Goal: Task Accomplishment & Management: Manage account settings

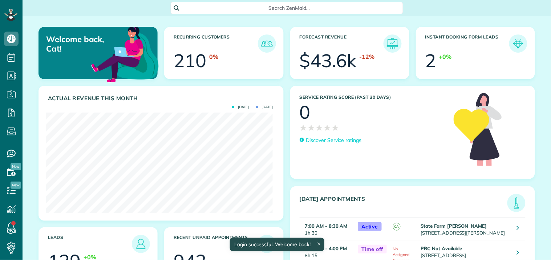
scroll to position [101, 227]
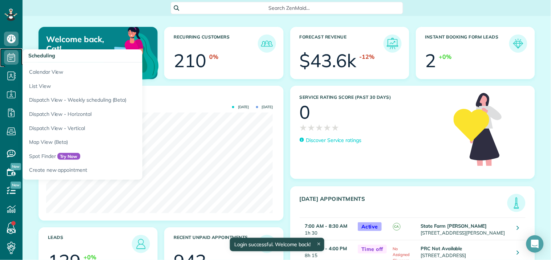
click at [13, 56] on icon at bounding box center [11, 57] width 15 height 15
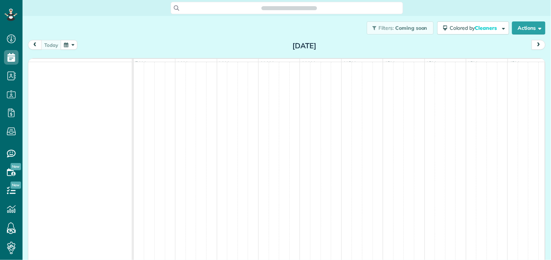
scroll to position [3, 3]
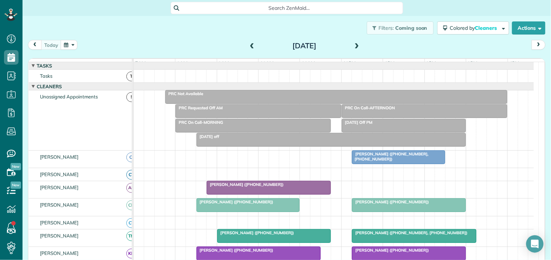
click at [353, 43] on span at bounding box center [357, 46] width 8 height 7
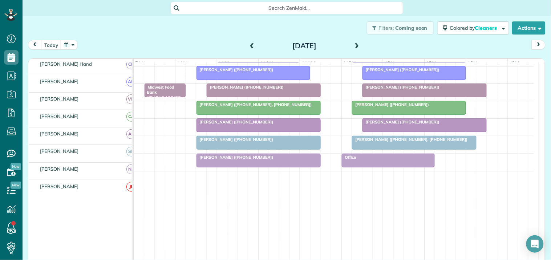
scroll to position [242, 0]
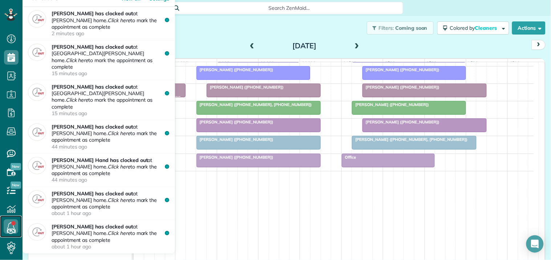
click at [11, 222] on link at bounding box center [11, 227] width 22 height 22
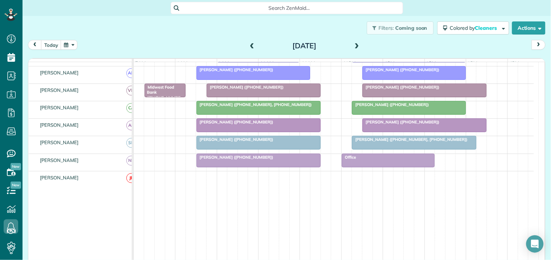
drag, startPoint x: 223, startPoint y: 32, endPoint x: 227, endPoint y: 38, distance: 7.6
click at [222, 32] on div "Filters: Coming soon Colored by Cleaners Color by Cleaner Color by Team Color b…" at bounding box center [287, 28] width 529 height 24
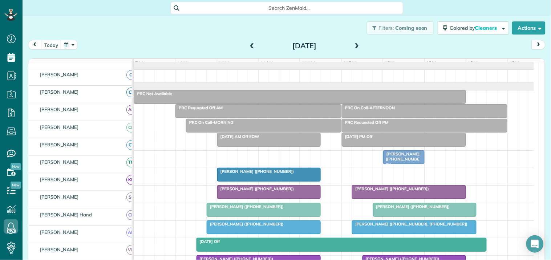
scroll to position [0, 0]
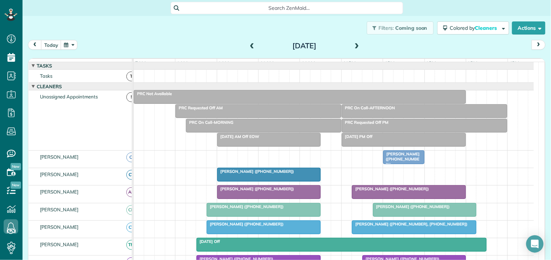
click at [398, 118] on div at bounding box center [424, 111] width 165 height 13
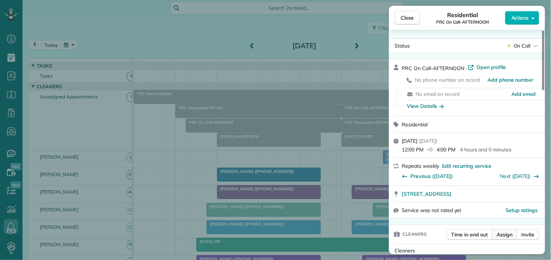
click at [507, 236] on span "Assign" at bounding box center [505, 234] width 16 height 7
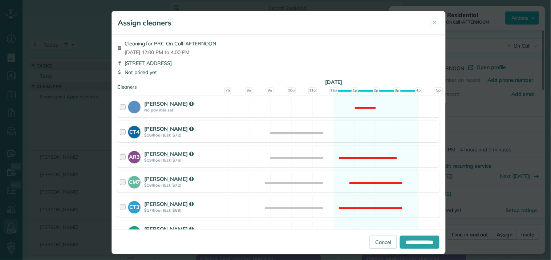
click at [368, 129] on div "CT4 Crystal Treece $18/hour (Est: $72) Available" at bounding box center [278, 131] width 323 height 21
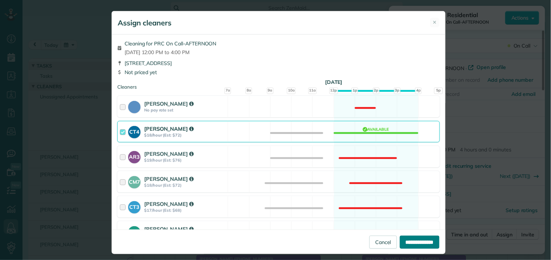
click at [416, 238] on input "**********" at bounding box center [420, 242] width 40 height 13
type input "**********"
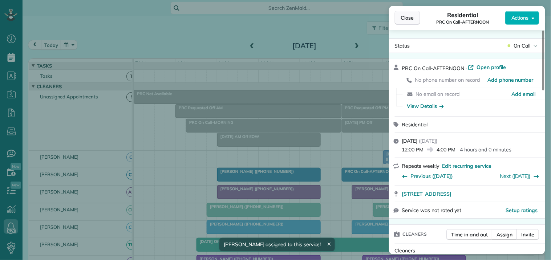
click at [412, 15] on span "Close" at bounding box center [407, 17] width 13 height 7
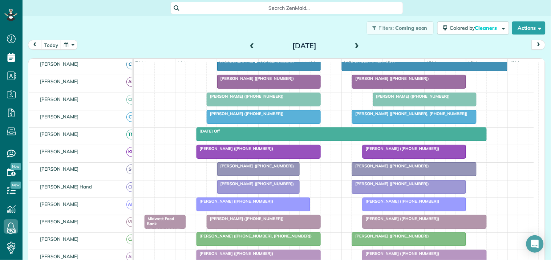
scroll to position [81, 0]
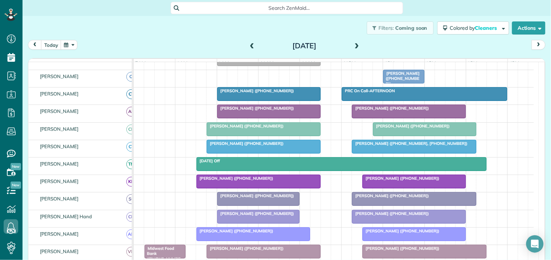
click at [195, 42] on div "today Friday Aug 15, 2025" at bounding box center [287, 46] width 518 height 13
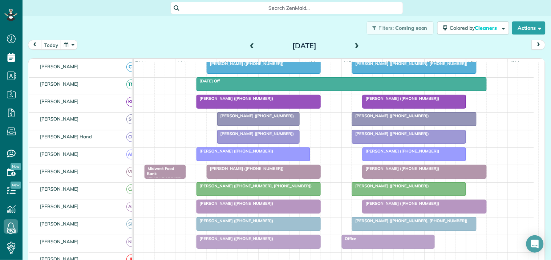
scroll to position [0, 0]
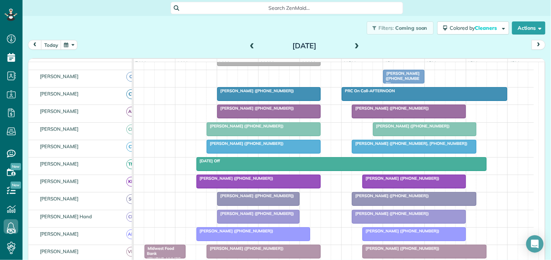
click at [145, 25] on div "Filters: Coming soon Colored by Cleaners Color by Cleaner Color by Team Color b…" at bounding box center [287, 28] width 529 height 24
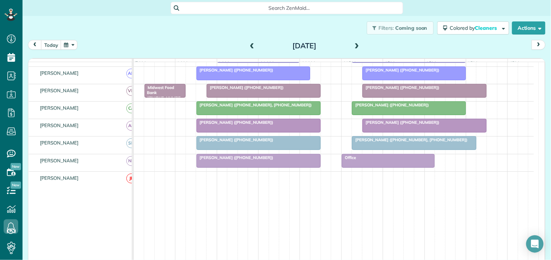
scroll to position [242, 0]
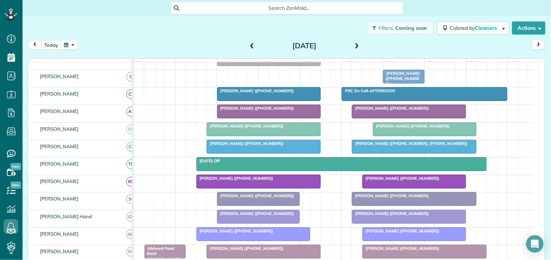
click at [170, 32] on div "Filters: Coming soon Colored by Cleaners Color by Cleaner Color by Team Color b…" at bounding box center [287, 28] width 529 height 24
click at [72, 45] on button "button" at bounding box center [69, 45] width 17 height 10
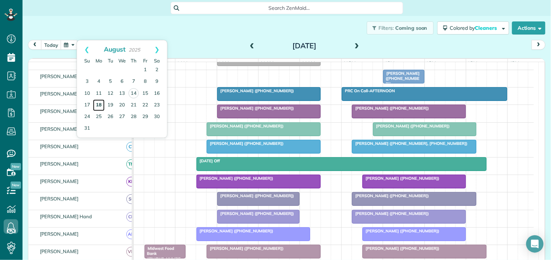
click at [101, 103] on link "18" at bounding box center [99, 106] width 12 height 12
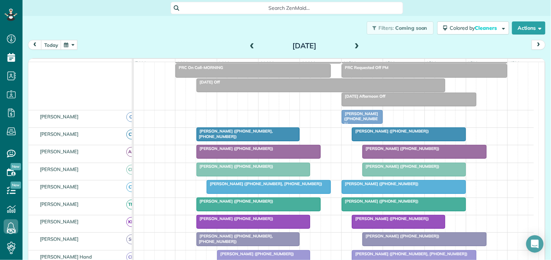
click at [149, 33] on div "Filters: Coming soon Colored by Cleaners Color by Cleaner Color by Team Color b…" at bounding box center [287, 28] width 529 height 24
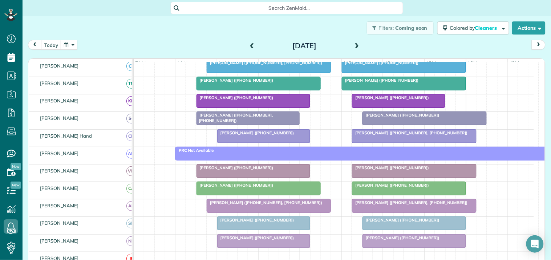
click at [73, 42] on button "button" at bounding box center [69, 45] width 17 height 10
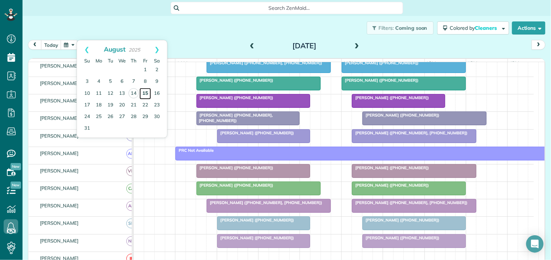
click at [144, 92] on link "15" at bounding box center [146, 94] width 12 height 12
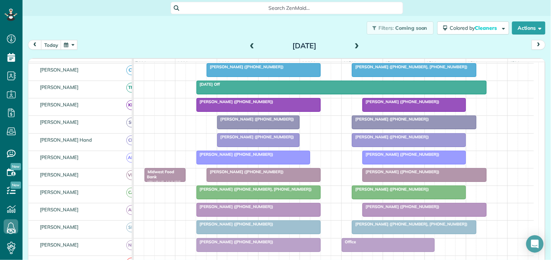
click at [269, 199] on div at bounding box center [259, 192] width 124 height 13
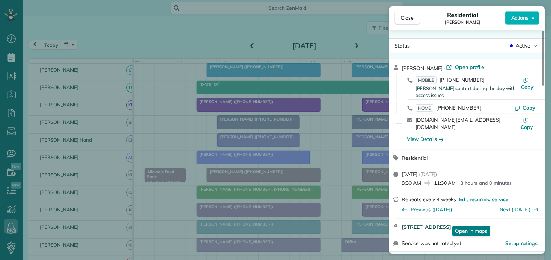
click at [452, 224] on span "344 Country Lake Drive Senoia GA 30276" at bounding box center [426, 227] width 49 height 7
click at [411, 16] on span "Close" at bounding box center [407, 17] width 13 height 7
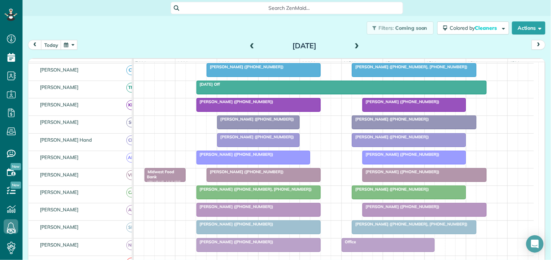
click at [248, 45] on span at bounding box center [252, 46] width 8 height 7
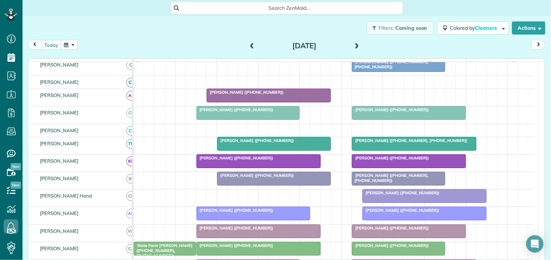
scroll to position [153, 0]
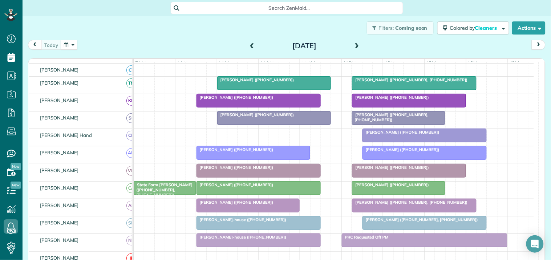
click at [257, 195] on div at bounding box center [259, 188] width 124 height 13
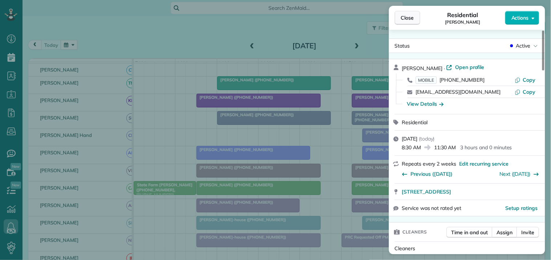
click at [418, 16] on button "Close" at bounding box center [407, 18] width 25 height 14
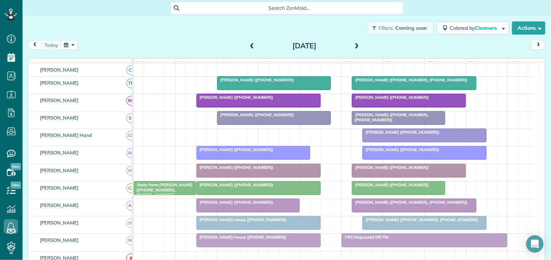
click at [354, 43] on span at bounding box center [357, 46] width 8 height 7
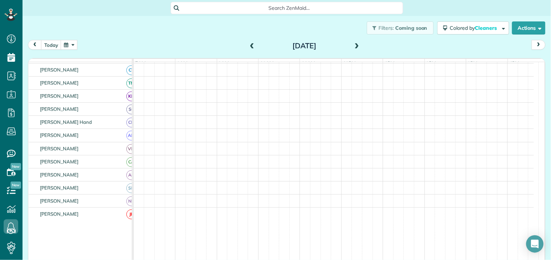
scroll to position [157, 0]
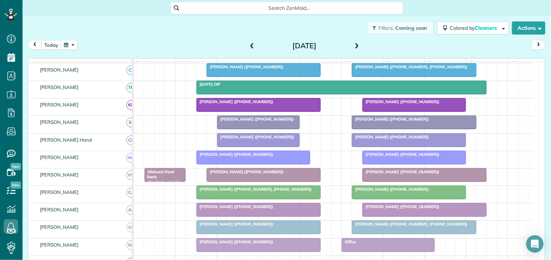
click at [408, 192] on span "Ruth Keenan (+14044298922)" at bounding box center [391, 189] width 78 height 5
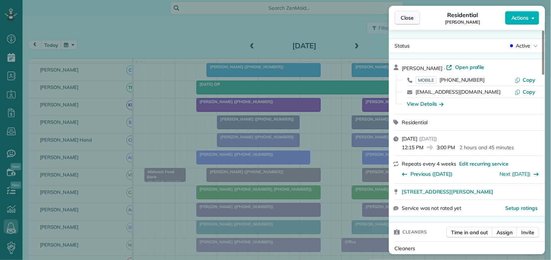
click at [410, 18] on span "Close" at bounding box center [407, 17] width 13 height 7
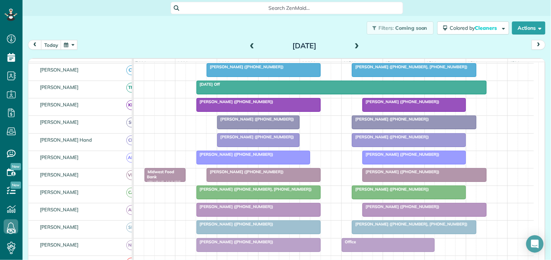
click at [267, 104] on div "[PERSON_NAME] ([PHONE_NUMBER])" at bounding box center [259, 101] width 120 height 5
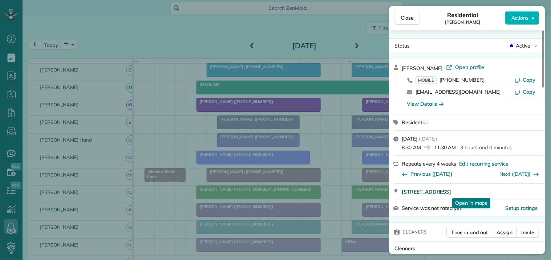
click at [452, 189] on span "[STREET_ADDRESS]" at bounding box center [426, 191] width 49 height 7
click at [410, 16] on span "Close" at bounding box center [407, 17] width 13 height 7
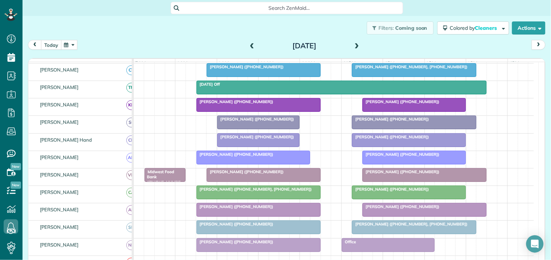
click at [53, 45] on button "today" at bounding box center [51, 45] width 20 height 10
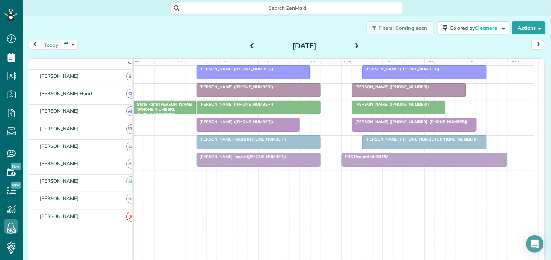
scroll to position [234, 0]
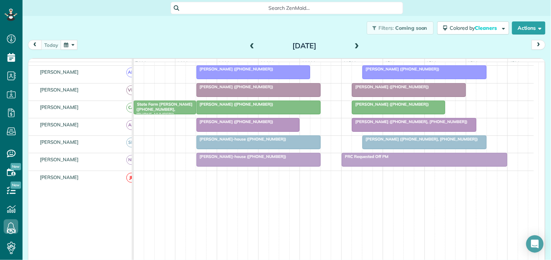
click at [395, 107] on span "[PERSON_NAME] ([PHONE_NUMBER])" at bounding box center [391, 104] width 78 height 5
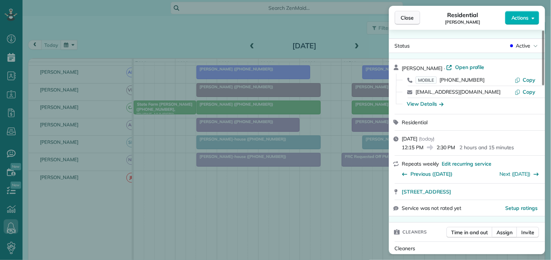
click at [404, 17] on span "Close" at bounding box center [407, 17] width 13 height 7
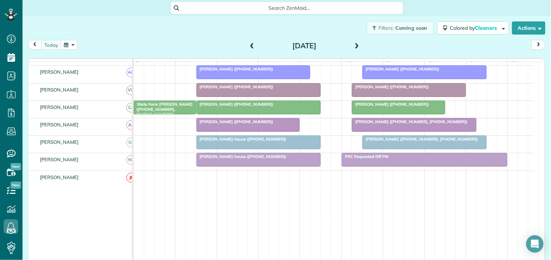
click at [261, 107] on div "[PERSON_NAME] ([PHONE_NUMBER])" at bounding box center [259, 104] width 120 height 5
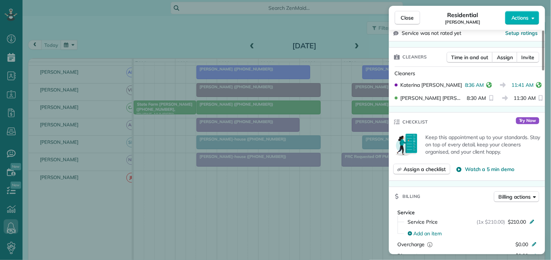
scroll to position [161, 0]
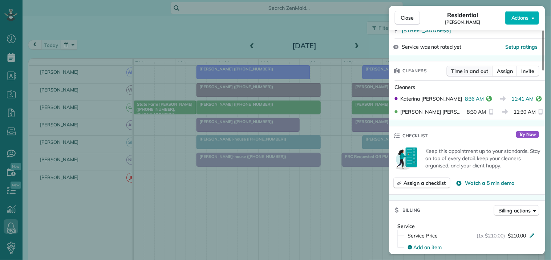
click at [471, 71] on span "Time in and out" at bounding box center [470, 71] width 37 height 7
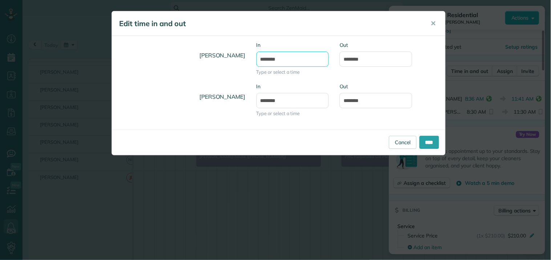
click at [291, 60] on input "*******" at bounding box center [293, 59] width 73 height 15
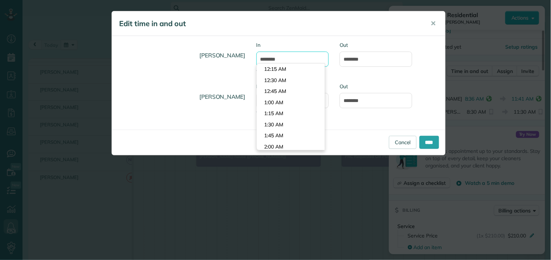
scroll to position [355, 0]
type input "*******"
click at [280, 92] on body "Dashboard Scheduling Calendar View List View Dispatch View - Weekly scheduling …" at bounding box center [275, 130] width 551 height 260
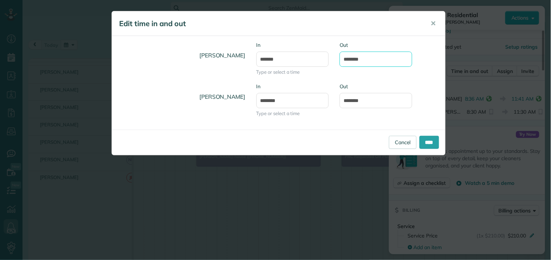
click at [379, 57] on input "********" at bounding box center [376, 59] width 73 height 15
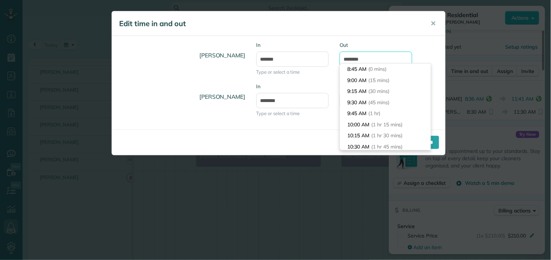
scroll to position [57, 0]
click at [354, 57] on input "********" at bounding box center [376, 59] width 73 height 15
type input "********"
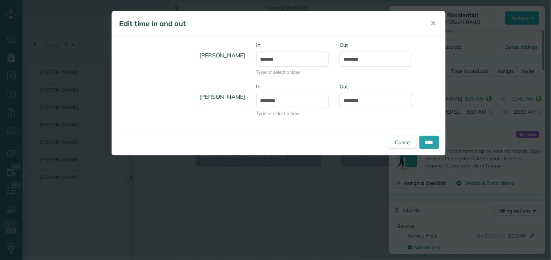
click at [402, 42] on label "Out" at bounding box center [376, 44] width 73 height 7
click at [402, 52] on input "********" at bounding box center [376, 59] width 73 height 15
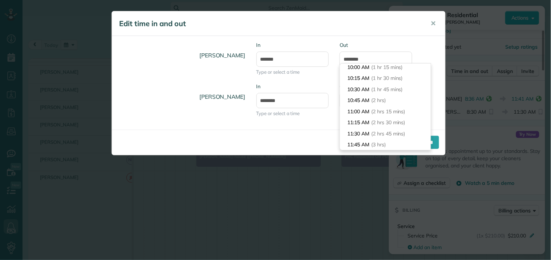
click at [428, 46] on div "Catherine Altman In ******* Type or select a time Out ********" at bounding box center [279, 61] width 334 height 41
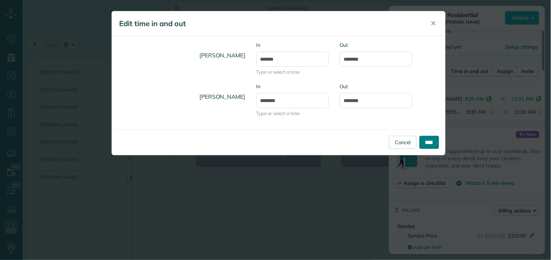
click at [425, 142] on input "****" at bounding box center [430, 142] width 20 height 13
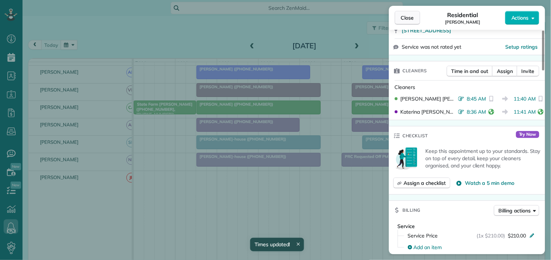
click at [409, 20] on span "Close" at bounding box center [407, 17] width 13 height 7
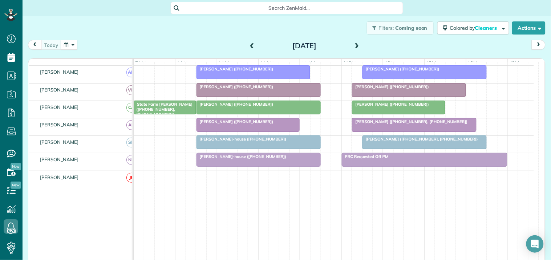
click at [412, 148] on div at bounding box center [425, 142] width 124 height 13
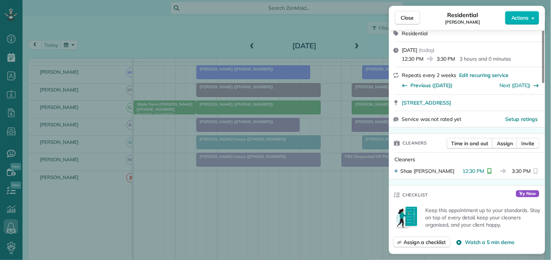
scroll to position [121, 0]
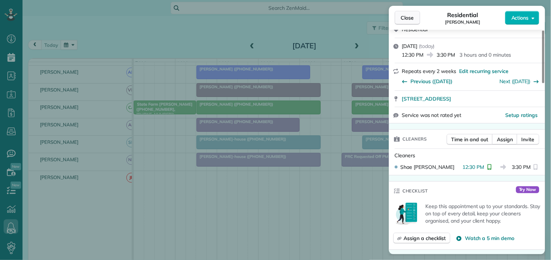
click at [411, 18] on span "Close" at bounding box center [407, 17] width 13 height 7
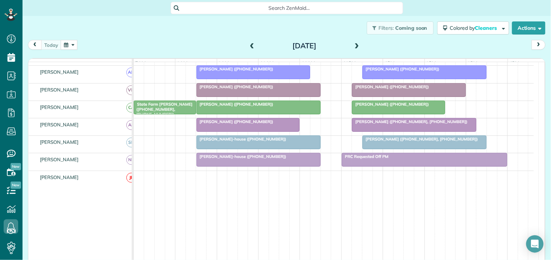
click at [176, 36] on div "Filters: Coming soon Colored by Cleaners Color by Cleaner Color by Team Color b…" at bounding box center [287, 28] width 529 height 24
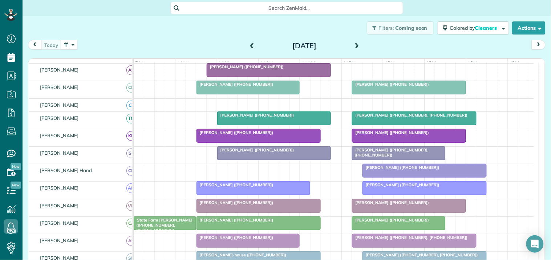
scroll to position [113, 0]
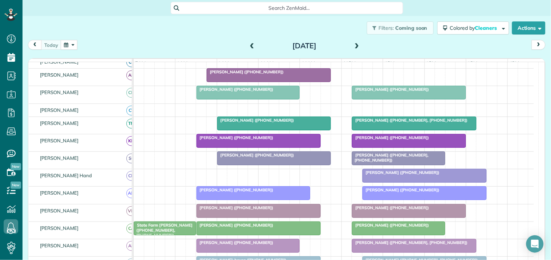
click at [404, 234] on div at bounding box center [399, 228] width 92 height 13
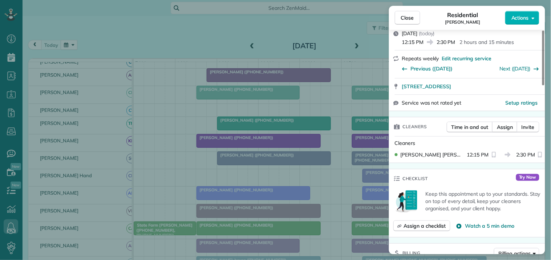
scroll to position [161, 0]
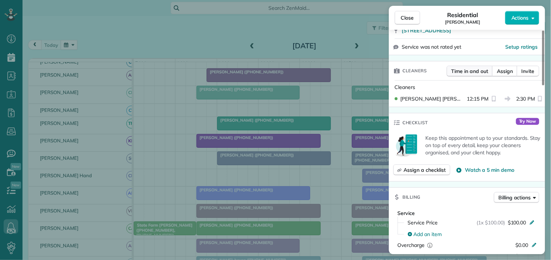
click at [476, 70] on span "Time in and out" at bounding box center [470, 71] width 37 height 7
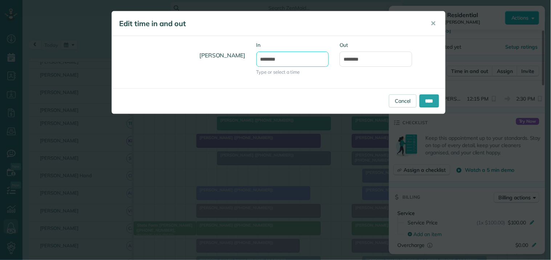
click at [295, 61] on input "********" at bounding box center [293, 59] width 73 height 15
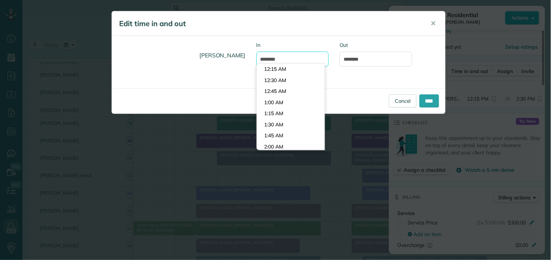
scroll to position [521, 0]
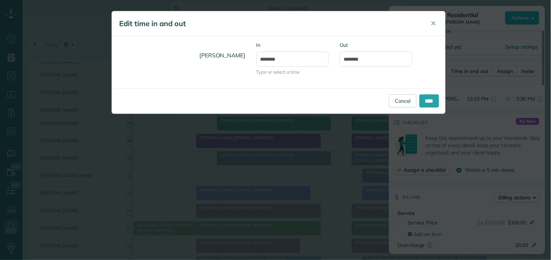
type input "********"
click at [278, 89] on body "Dashboard Scheduling Calendar View List View Dispatch View - Weekly scheduling …" at bounding box center [275, 130] width 551 height 260
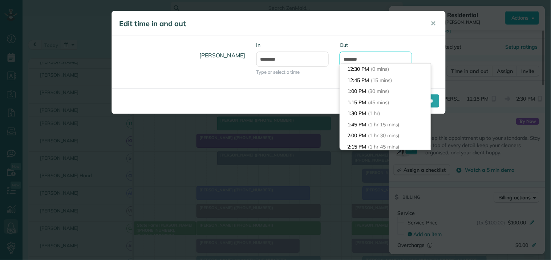
click at [380, 56] on input "*******" at bounding box center [376, 59] width 73 height 15
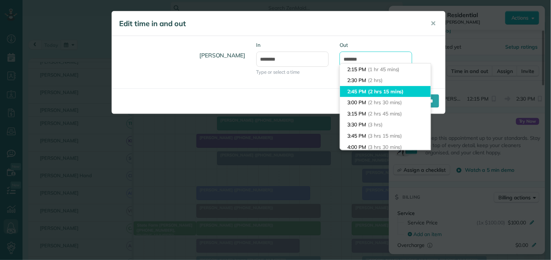
scroll to position [37, 0]
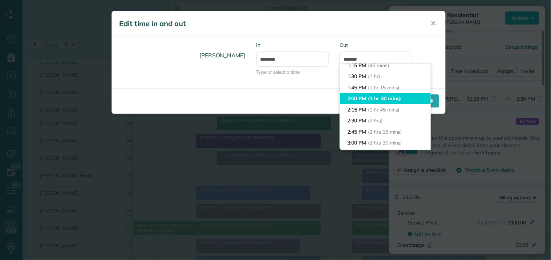
type input "*******"
click at [367, 99] on li "2:00 PM (1 hr 30 mins)" at bounding box center [385, 98] width 91 height 11
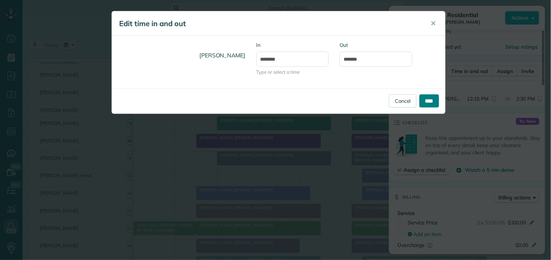
click at [429, 102] on input "****" at bounding box center [430, 100] width 20 height 13
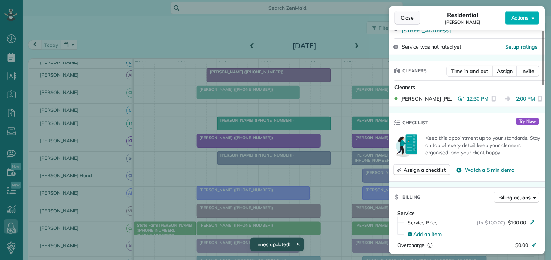
click at [411, 18] on span "Close" at bounding box center [407, 17] width 13 height 7
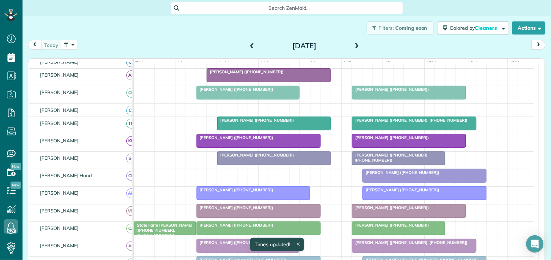
click at [394, 200] on div at bounding box center [425, 193] width 124 height 13
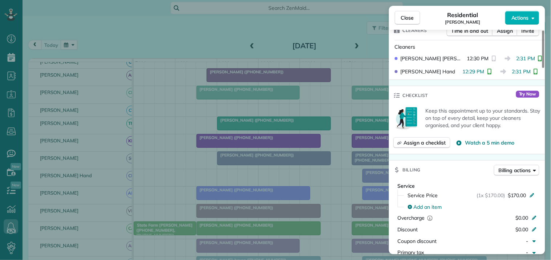
scroll to position [161, 0]
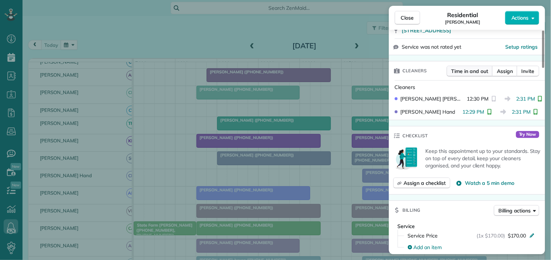
click at [474, 70] on span "Time in and out" at bounding box center [470, 71] width 37 height 7
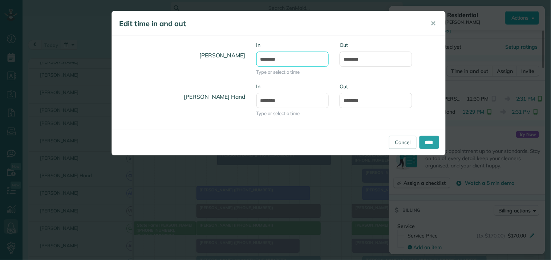
click at [292, 57] on input "********" at bounding box center [293, 59] width 73 height 15
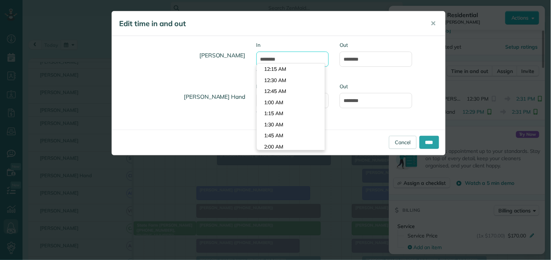
scroll to position [532, 0]
click at [285, 77] on li "12:30 PM" at bounding box center [291, 80] width 68 height 11
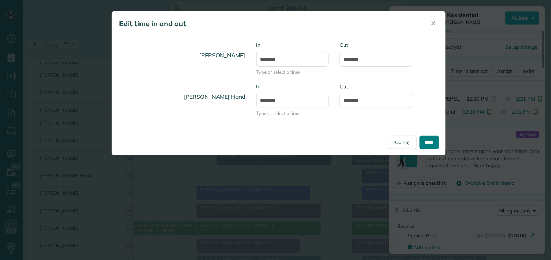
click at [429, 141] on input "****" at bounding box center [430, 142] width 20 height 13
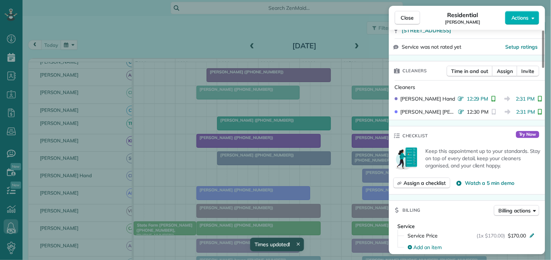
drag, startPoint x: 411, startPoint y: 20, endPoint x: 406, endPoint y: 26, distance: 7.3
click at [411, 20] on span "Close" at bounding box center [407, 17] width 13 height 7
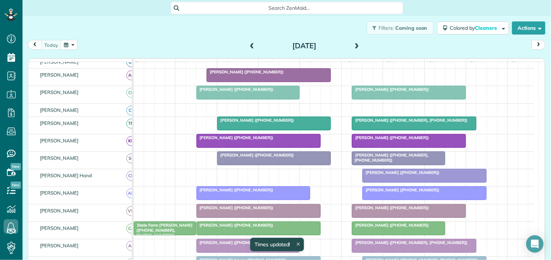
click at [239, 200] on div at bounding box center [253, 193] width 113 height 13
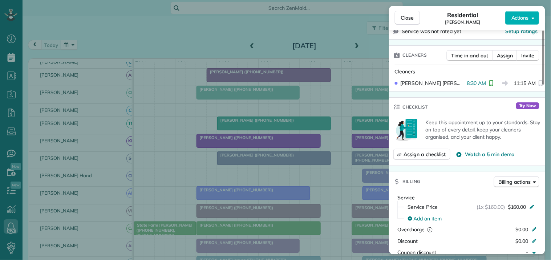
scroll to position [161, 0]
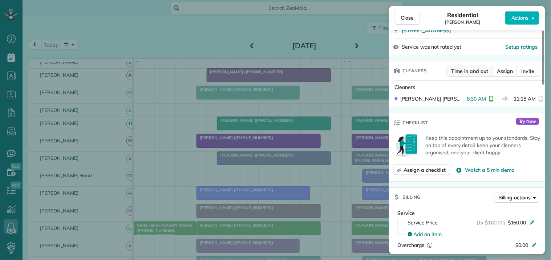
click at [471, 71] on span "Time in and out" at bounding box center [470, 71] width 37 height 7
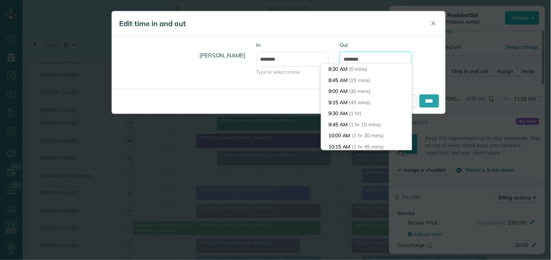
click at [377, 59] on input "********" at bounding box center [376, 59] width 73 height 15
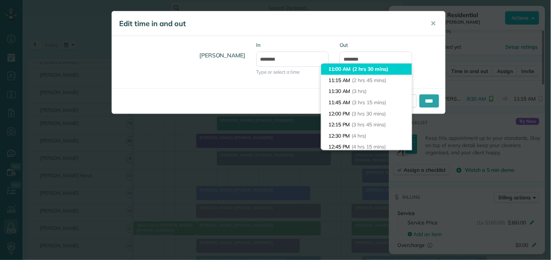
type input "********"
click at [360, 71] on body "Dashboard Scheduling Calendar View List View Dispatch View - Weekly scheduling …" at bounding box center [275, 130] width 551 height 260
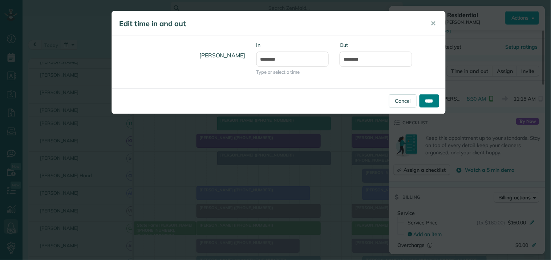
click at [431, 100] on input "****" at bounding box center [430, 100] width 20 height 13
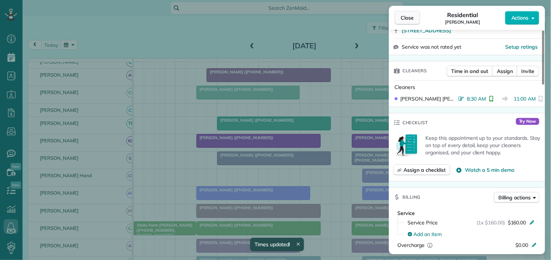
click at [408, 19] on span "Close" at bounding box center [407, 17] width 13 height 7
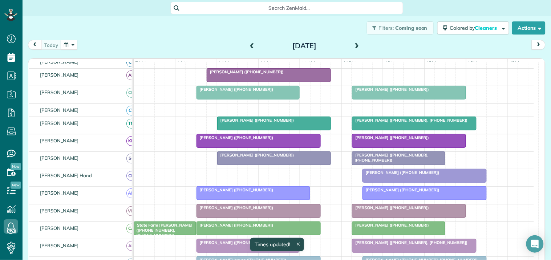
click at [228, 27] on div "Filters: Coming soon Colored by Cleaners Color by Cleaner Color by Team Color b…" at bounding box center [287, 28] width 529 height 24
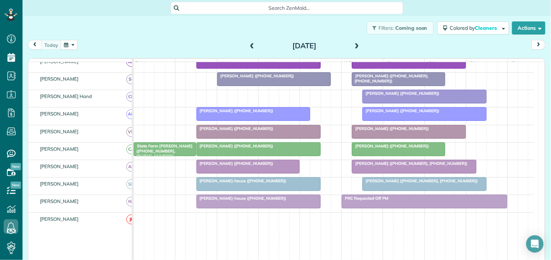
scroll to position [193, 0]
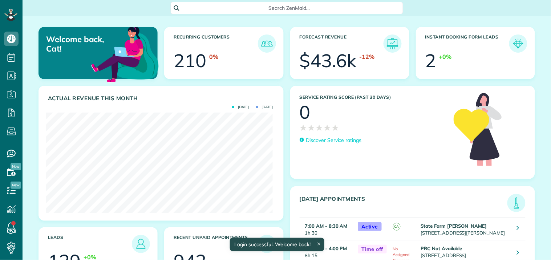
scroll to position [101, 227]
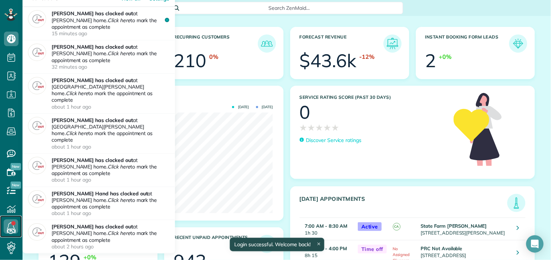
click at [9, 226] on icon at bounding box center [11, 227] width 15 height 15
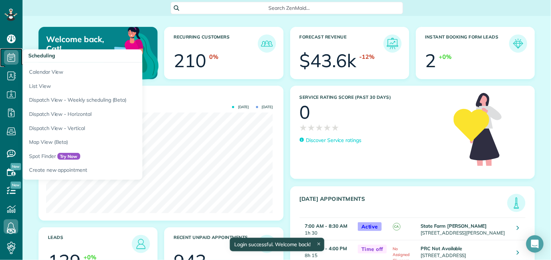
click at [12, 56] on icon at bounding box center [11, 57] width 15 height 15
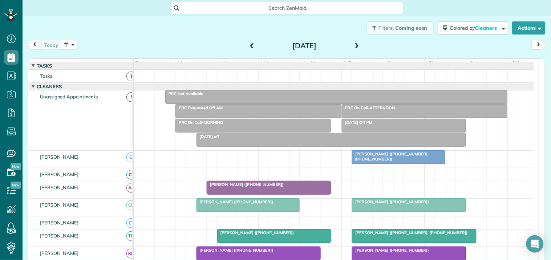
scroll to position [40, 0]
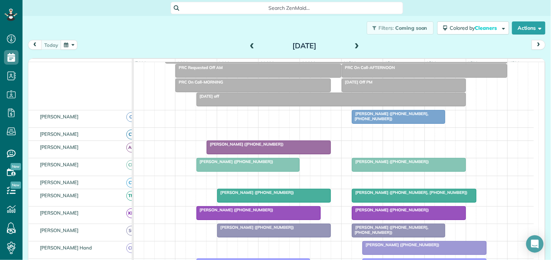
click at [397, 164] on div "[PERSON_NAME] ([PHONE_NUMBER])" at bounding box center [409, 161] width 110 height 5
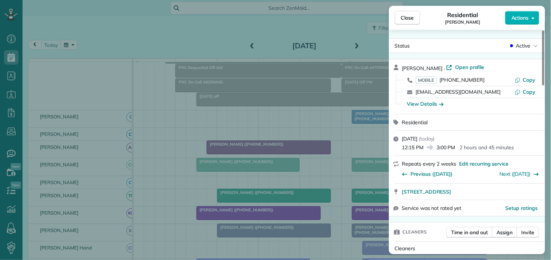
scroll to position [121, 0]
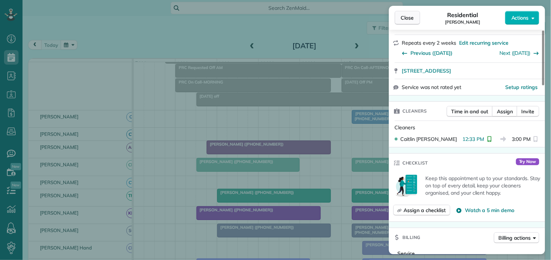
click at [409, 16] on span "Close" at bounding box center [407, 17] width 13 height 7
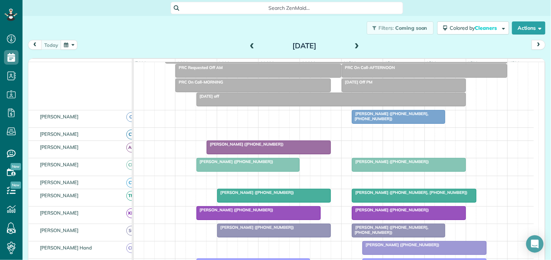
click at [69, 47] on button "button" at bounding box center [69, 45] width 17 height 10
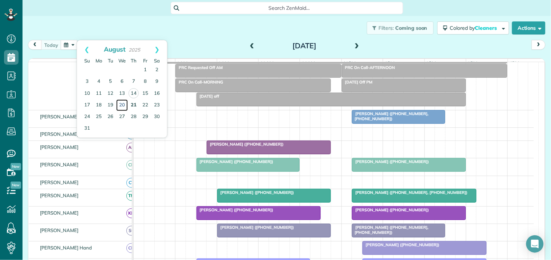
drag, startPoint x: 121, startPoint y: 103, endPoint x: 128, endPoint y: 105, distance: 6.9
click at [122, 103] on link "20" at bounding box center [122, 106] width 12 height 12
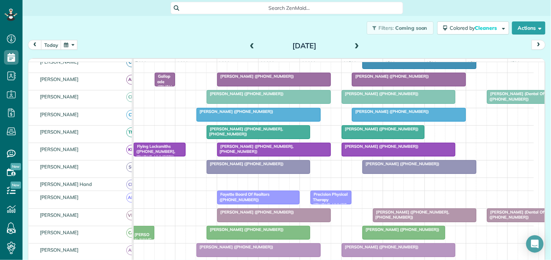
scroll to position [161, 0]
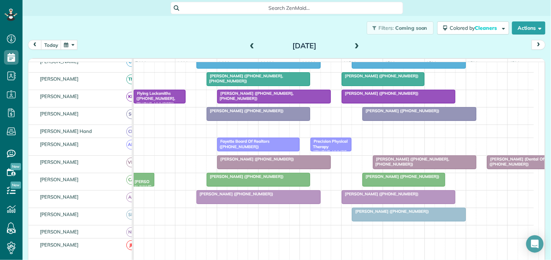
click at [249, 44] on span at bounding box center [252, 46] width 8 height 7
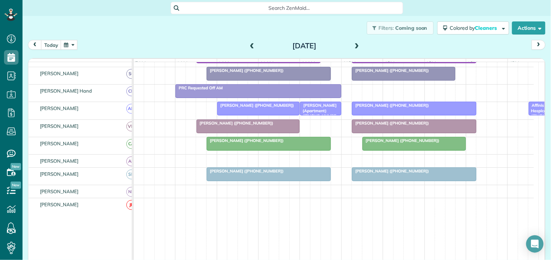
scroll to position [0, 0]
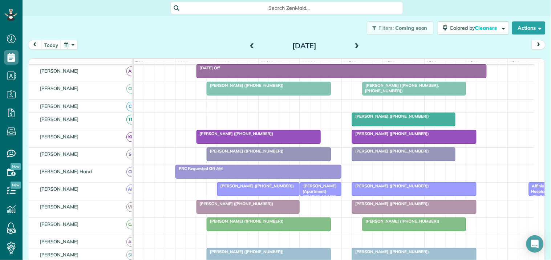
click at [354, 45] on span at bounding box center [357, 46] width 8 height 7
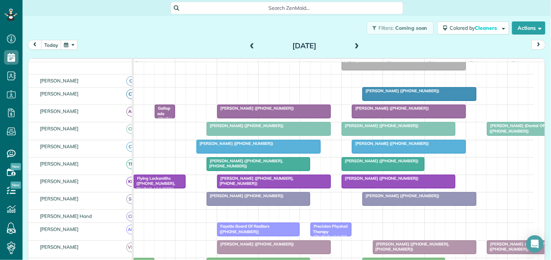
click at [263, 8] on span "Search ZenMaid…" at bounding box center [289, 7] width 221 height 7
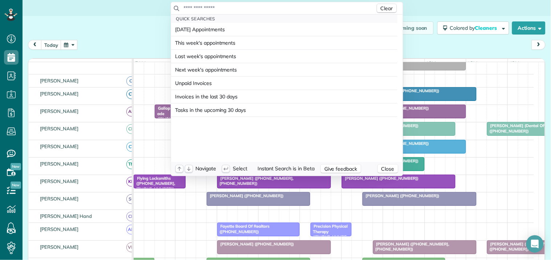
click at [263, 8] on input "text" at bounding box center [280, 7] width 192 height 7
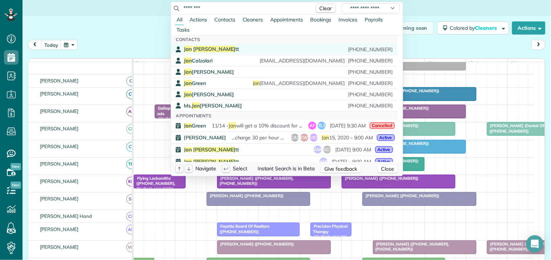
type input "********"
click at [225, 49] on div "Jan Abbo tt (314) 814-1415" at bounding box center [288, 49] width 209 height 7
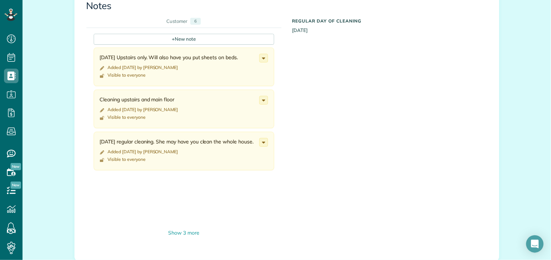
scroll to position [484, 0]
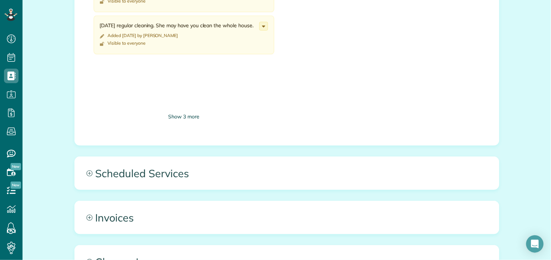
click at [182, 114] on div "Show 3 more" at bounding box center [184, 117] width 181 height 8
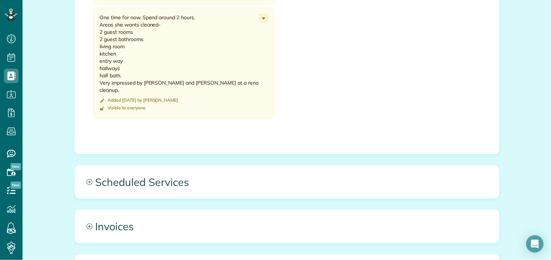
scroll to position [767, 0]
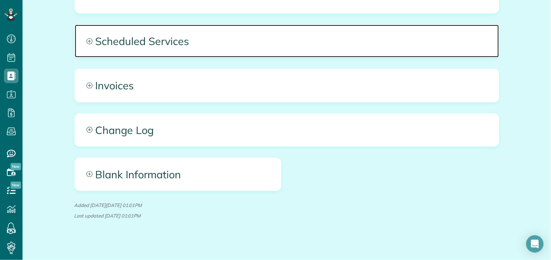
click at [86, 41] on icon at bounding box center [89, 41] width 6 height 6
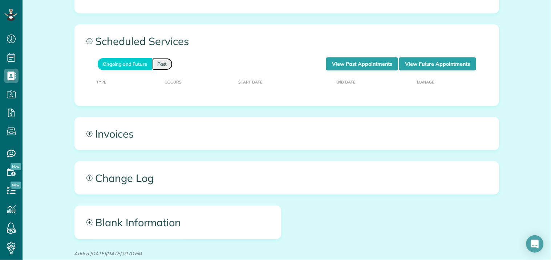
click at [160, 65] on link "Past" at bounding box center [162, 64] width 20 height 12
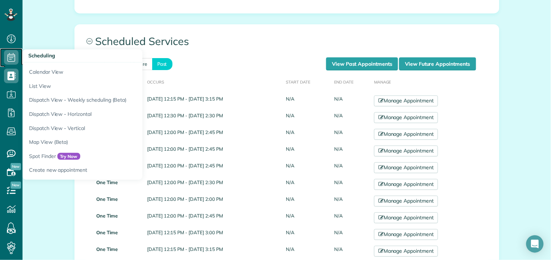
click at [7, 57] on icon at bounding box center [11, 57] width 15 height 15
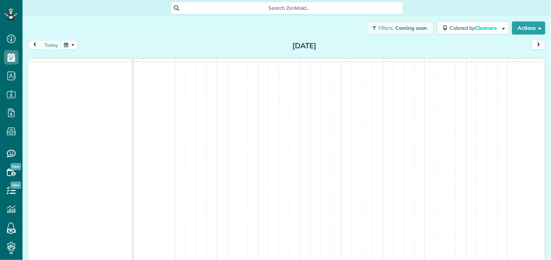
scroll to position [3, 3]
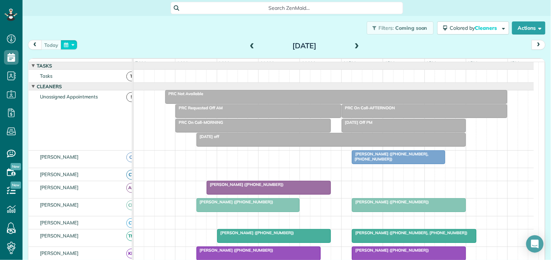
click at [70, 46] on button "button" at bounding box center [69, 45] width 17 height 10
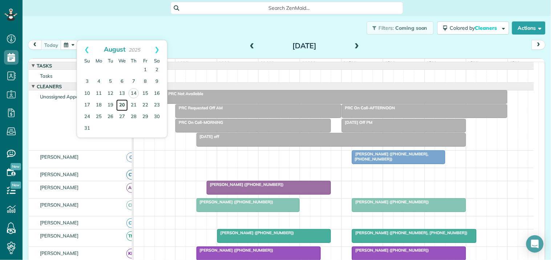
click at [122, 103] on link "20" at bounding box center [122, 106] width 12 height 12
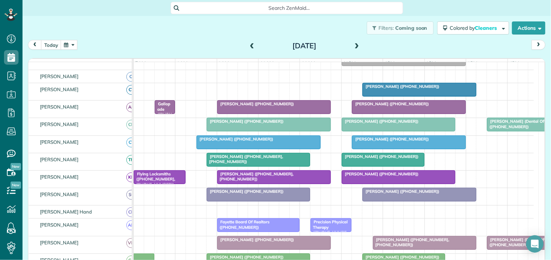
scroll to position [121, 0]
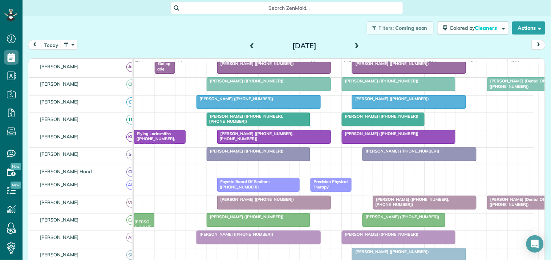
click at [249, 44] on span at bounding box center [252, 46] width 8 height 7
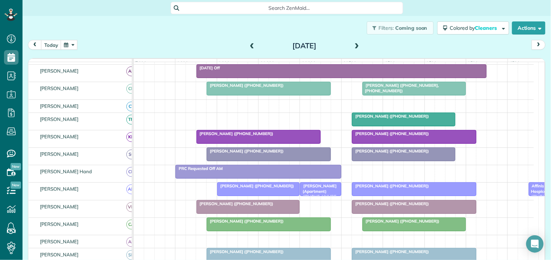
scroll to position [76, 0]
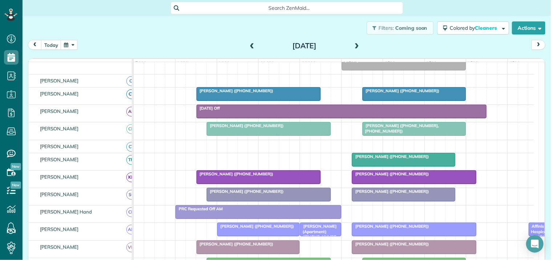
click at [356, 44] on span at bounding box center [357, 46] width 8 height 7
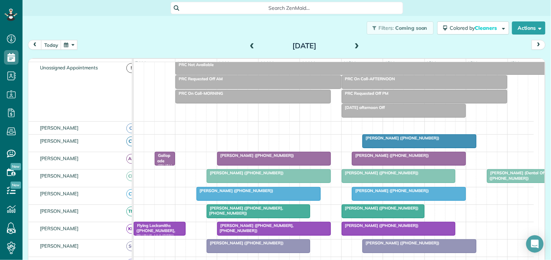
scroll to position [0, 0]
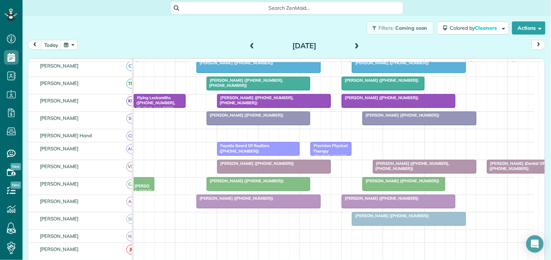
click at [249, 43] on span at bounding box center [252, 46] width 8 height 7
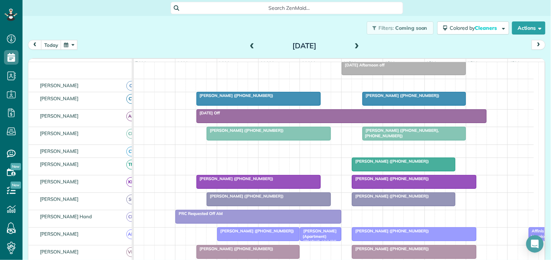
click at [233, 8] on span "Search ZenMaid…" at bounding box center [289, 7] width 221 height 7
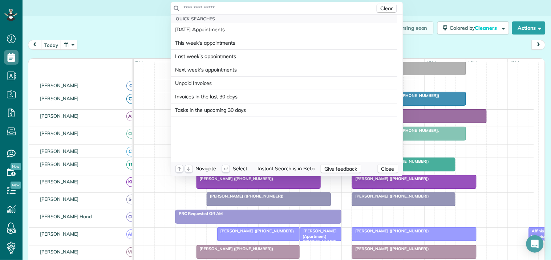
click at [233, 8] on input "text" at bounding box center [280, 7] width 192 height 7
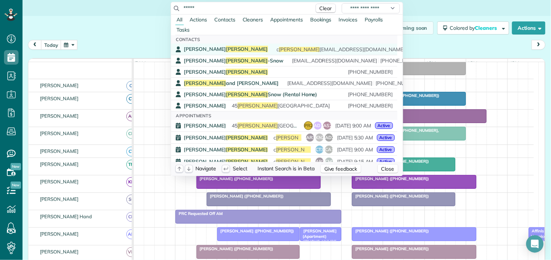
type input "*****"
click at [221, 44] on link "Margaret Blake c blake 2252@hotmail.com (678) 817-5573" at bounding box center [284, 49] width 226 height 11
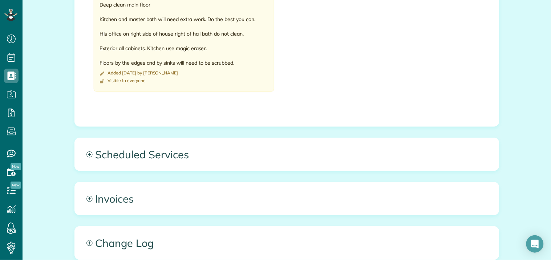
scroll to position [525, 0]
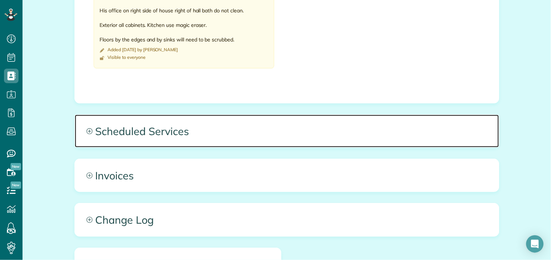
click at [86, 132] on icon at bounding box center [89, 131] width 6 height 6
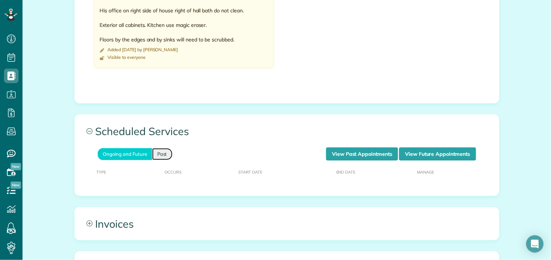
click at [164, 155] on link "Past" at bounding box center [162, 154] width 20 height 12
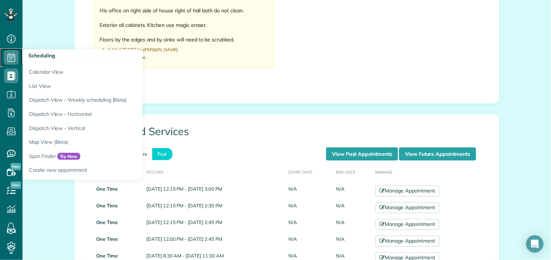
click at [11, 57] on icon at bounding box center [11, 57] width 15 height 15
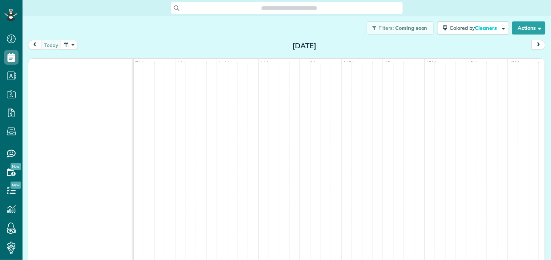
scroll to position [3, 3]
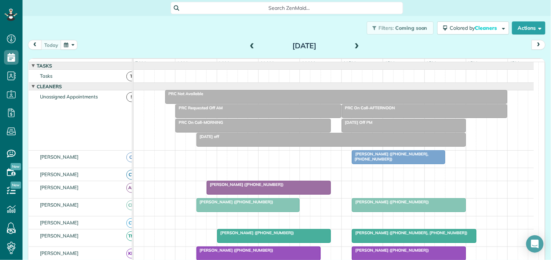
click at [70, 44] on button "button" at bounding box center [69, 45] width 17 height 10
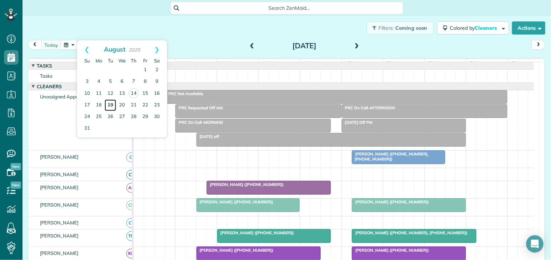
click at [110, 104] on link "19" at bounding box center [111, 106] width 12 height 12
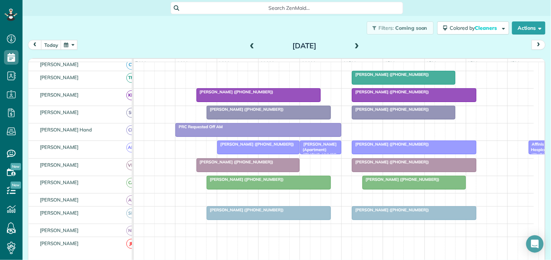
scroll to position [121, 0]
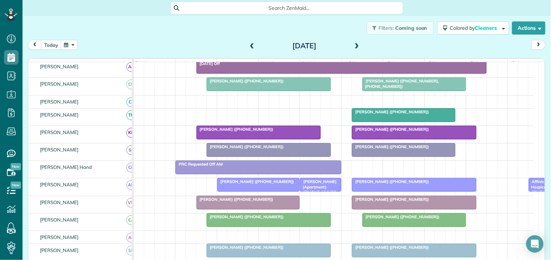
click at [248, 45] on span at bounding box center [252, 46] width 8 height 7
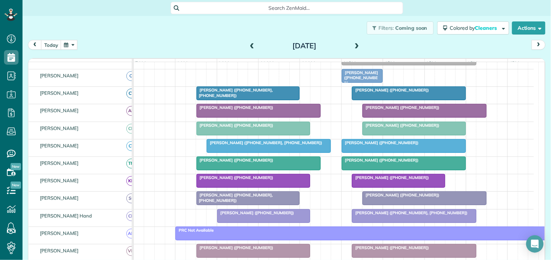
scroll to position [0, 0]
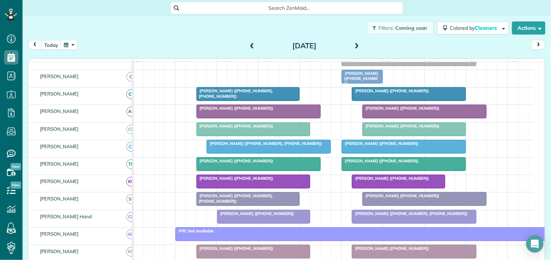
click at [353, 45] on span at bounding box center [357, 46] width 8 height 7
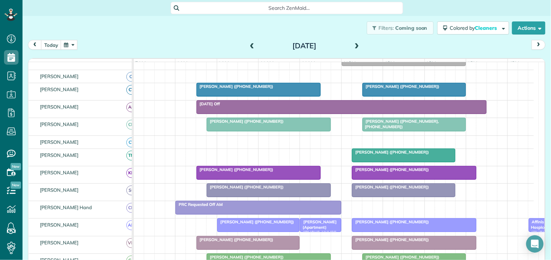
click at [353, 45] on span at bounding box center [357, 46] width 8 height 7
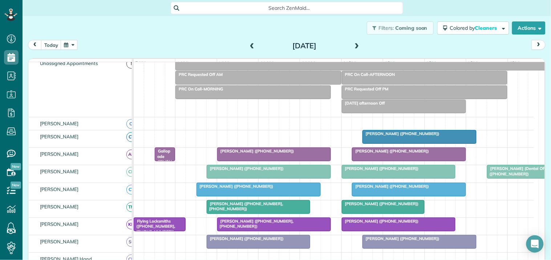
scroll to position [81, 0]
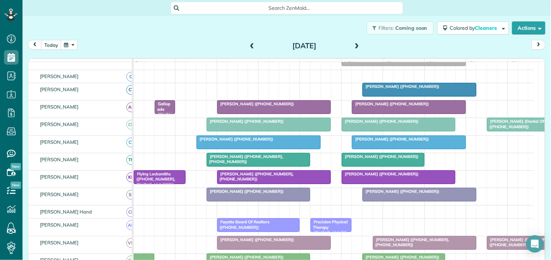
click at [357, 44] on span at bounding box center [357, 46] width 8 height 7
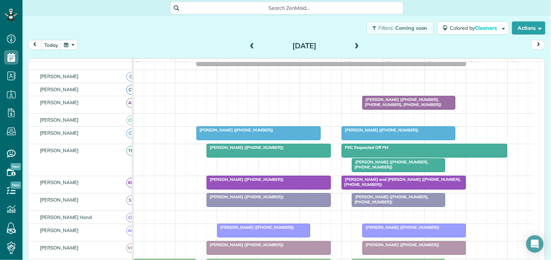
scroll to position [158, 0]
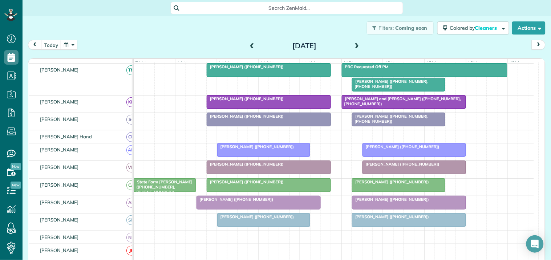
click at [357, 44] on span at bounding box center [357, 46] width 8 height 7
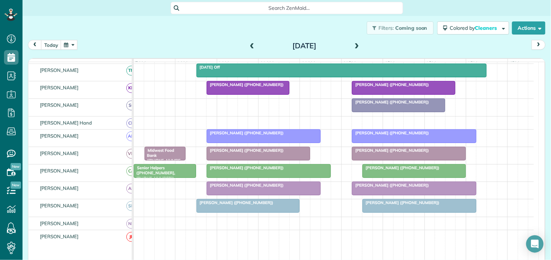
click at [248, 45] on span at bounding box center [252, 46] width 8 height 7
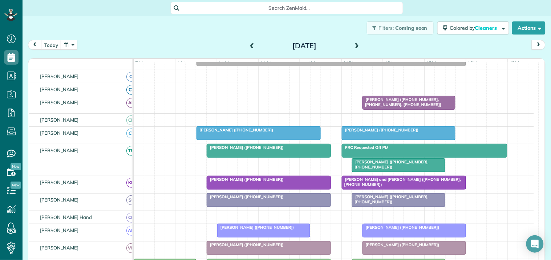
click at [248, 44] on span at bounding box center [252, 46] width 8 height 7
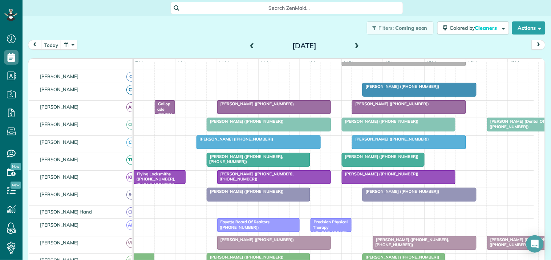
click at [249, 44] on span at bounding box center [252, 46] width 8 height 7
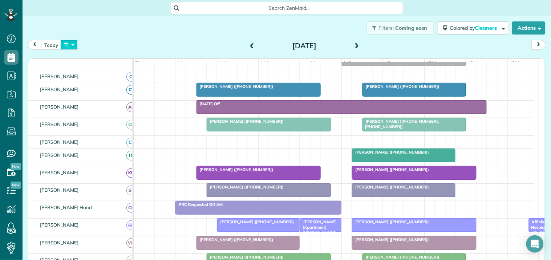
click at [72, 41] on button "button" at bounding box center [69, 45] width 17 height 10
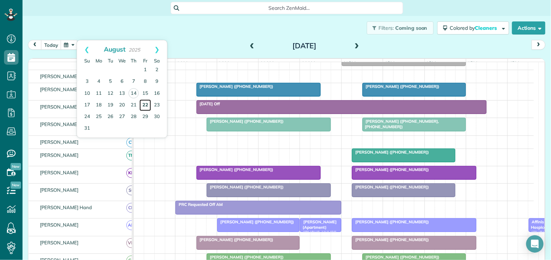
click at [144, 103] on link "22" at bounding box center [146, 106] width 12 height 12
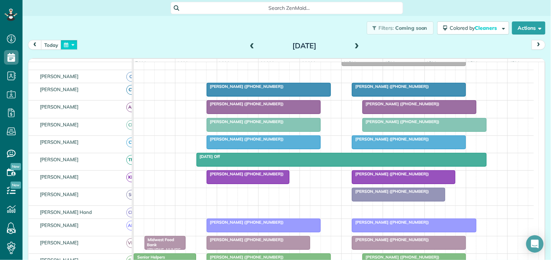
click at [73, 44] on button "button" at bounding box center [69, 45] width 17 height 10
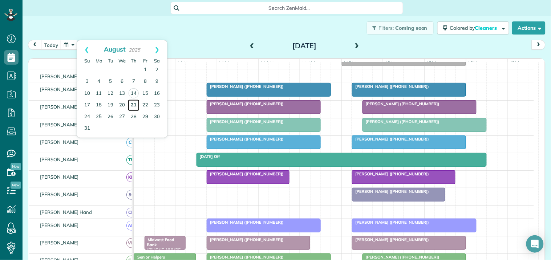
click at [133, 103] on link "21" at bounding box center [134, 106] width 12 height 12
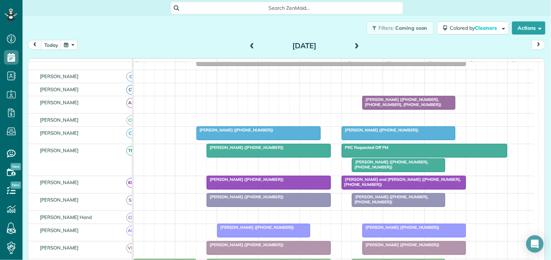
click at [250, 43] on span at bounding box center [252, 46] width 8 height 7
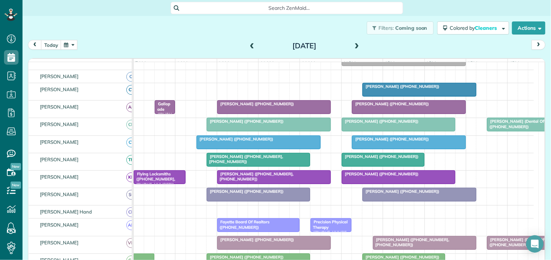
click at [248, 43] on span at bounding box center [252, 46] width 8 height 7
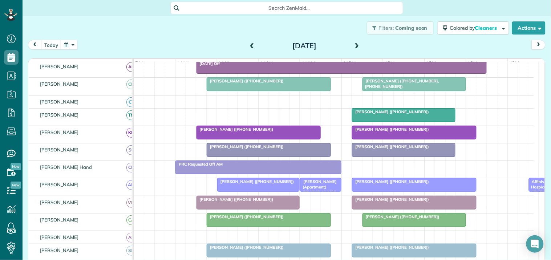
click at [212, 31] on div "Filters: Coming soon Colored by Cleaners Color by Cleaner Color by Team Color b…" at bounding box center [287, 28] width 529 height 24
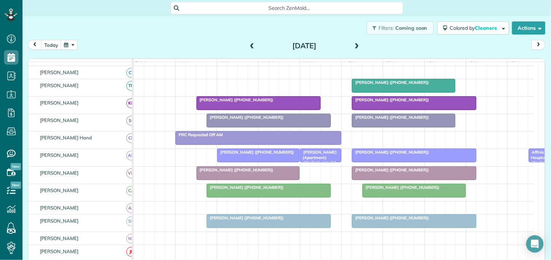
scroll to position [161, 0]
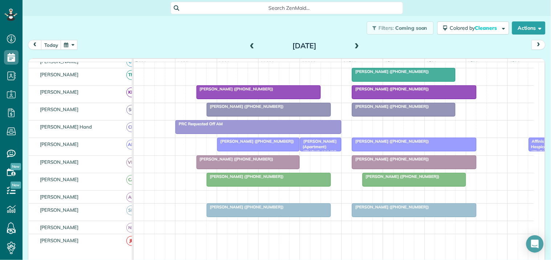
click at [354, 46] on span at bounding box center [357, 46] width 8 height 7
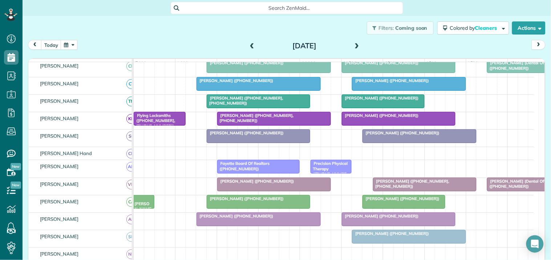
scroll to position [125, 0]
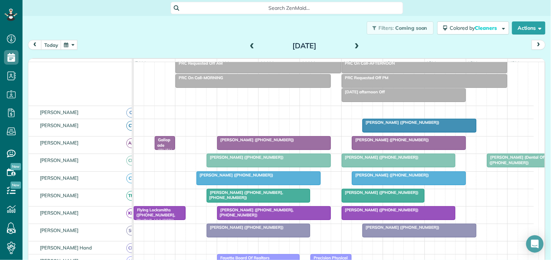
click at [355, 41] on span at bounding box center [357, 46] width 8 height 11
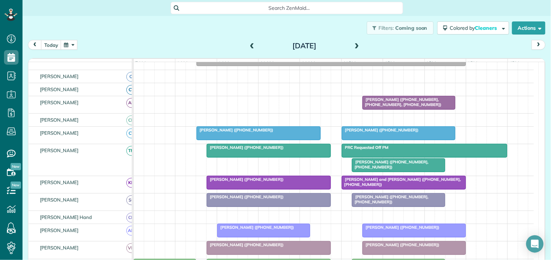
click at [357, 43] on span at bounding box center [357, 46] width 8 height 7
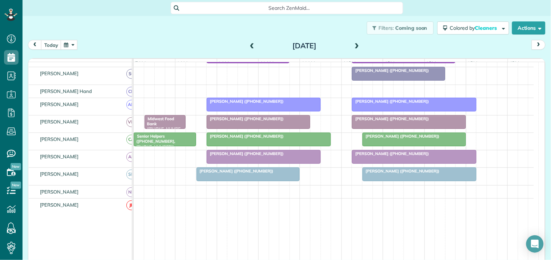
click at [248, 43] on span at bounding box center [252, 46] width 8 height 7
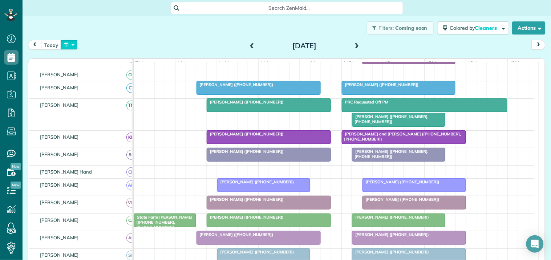
click at [71, 43] on button "button" at bounding box center [69, 45] width 17 height 10
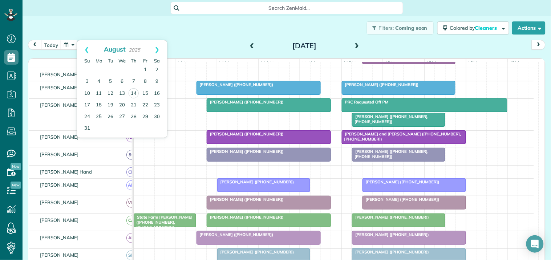
click at [191, 28] on div "Filters: Coming soon Colored by Cleaners Color by Cleaner Color by Team Color b…" at bounding box center [287, 28] width 529 height 24
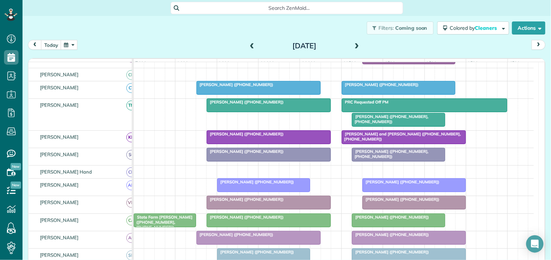
click at [68, 45] on button "button" at bounding box center [69, 45] width 17 height 10
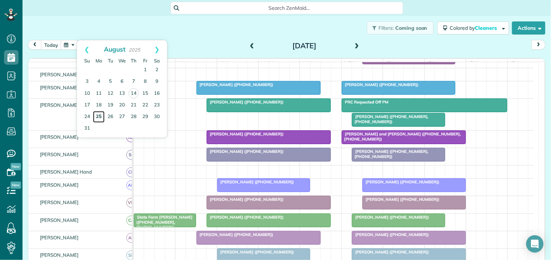
click at [97, 115] on link "25" at bounding box center [99, 117] width 12 height 12
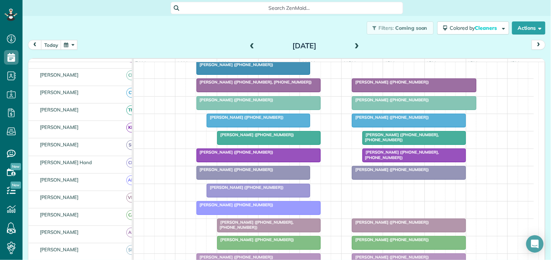
scroll to position [104, 0]
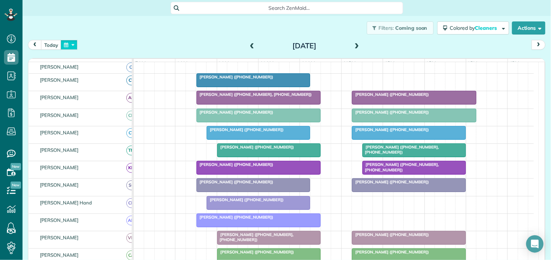
click at [72, 45] on button "button" at bounding box center [69, 45] width 17 height 10
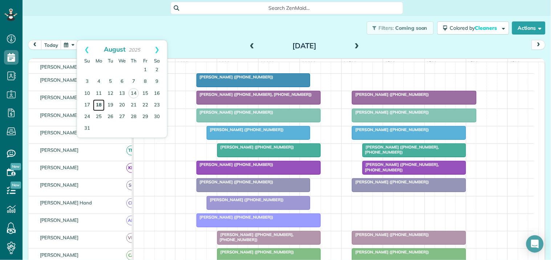
click at [96, 104] on link "18" at bounding box center [99, 106] width 12 height 12
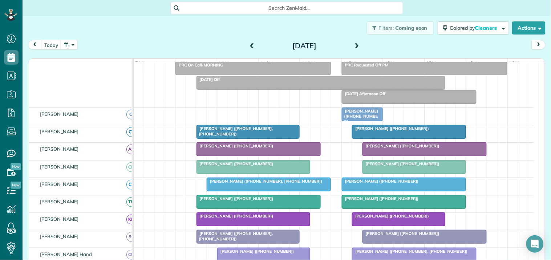
scroll to position [95, 0]
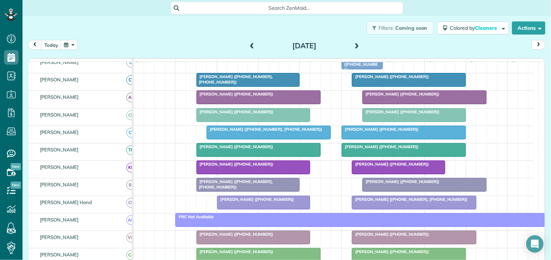
click at [355, 44] on span at bounding box center [357, 46] width 8 height 7
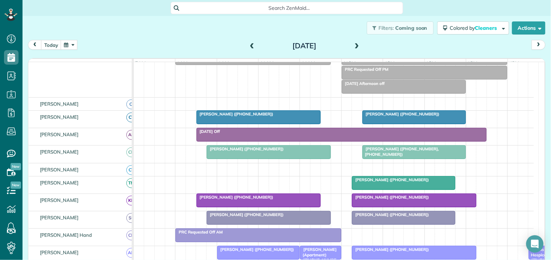
scroll to position [50, 0]
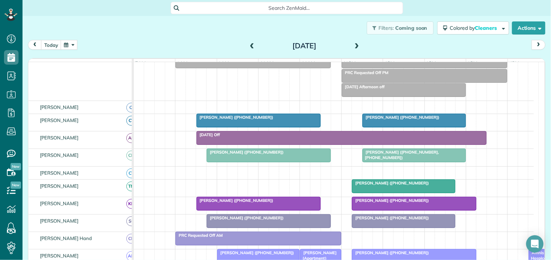
click at [353, 45] on span at bounding box center [357, 46] width 8 height 7
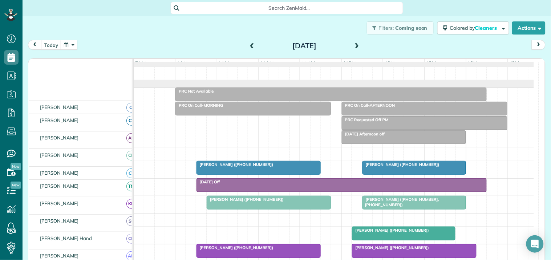
scroll to position [3, 0]
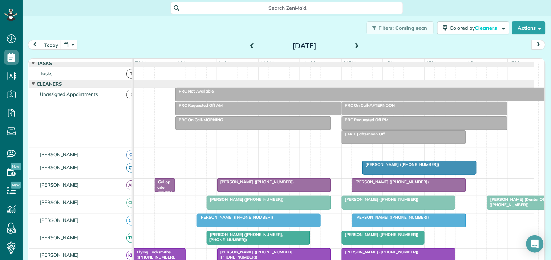
click at [353, 45] on span at bounding box center [357, 46] width 8 height 7
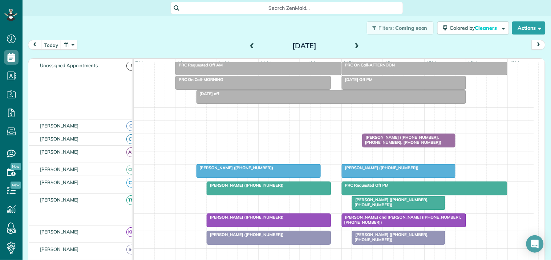
scroll to position [43, 0]
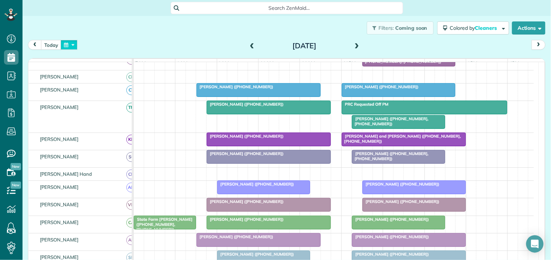
click at [71, 45] on button "button" at bounding box center [69, 45] width 17 height 10
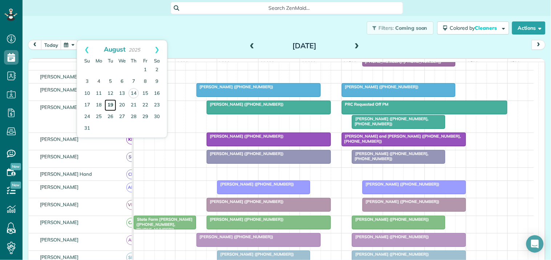
click at [113, 102] on link "19" at bounding box center [111, 106] width 12 height 12
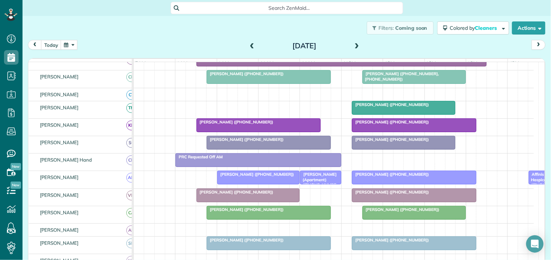
scroll to position [88, 0]
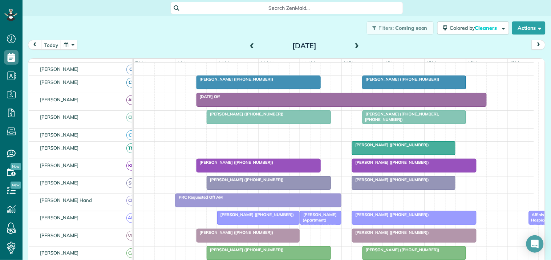
click at [354, 45] on span at bounding box center [357, 46] width 8 height 7
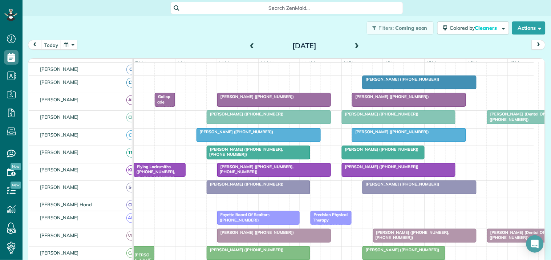
click at [353, 45] on span at bounding box center [357, 46] width 8 height 7
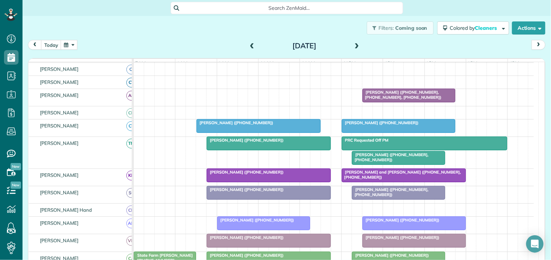
click at [357, 116] on div at bounding box center [334, 112] width 400 height 13
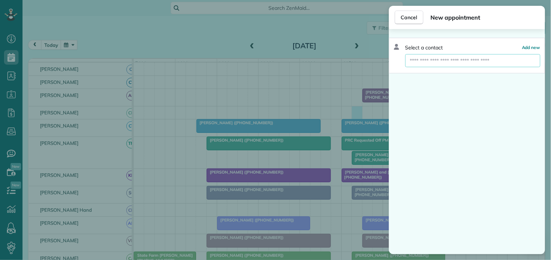
click at [424, 60] on input "text" at bounding box center [473, 60] width 135 height 13
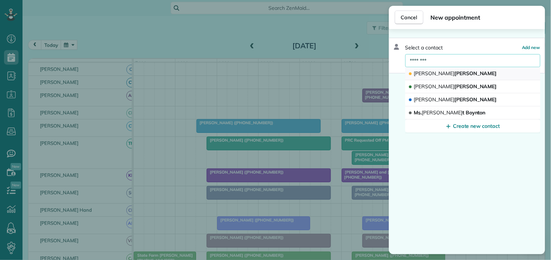
type input "********"
click at [433, 75] on span "Margaret" at bounding box center [434, 73] width 41 height 7
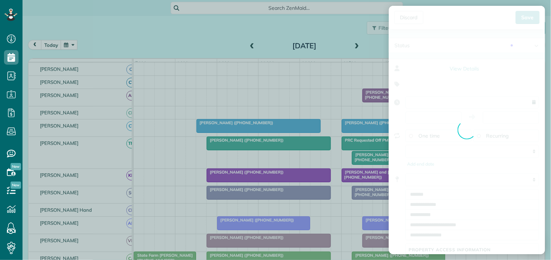
type input "**********"
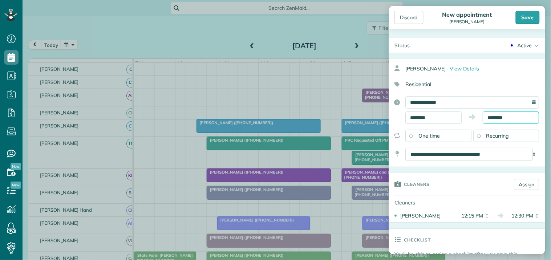
click at [498, 116] on input "********" at bounding box center [511, 118] width 56 height 12
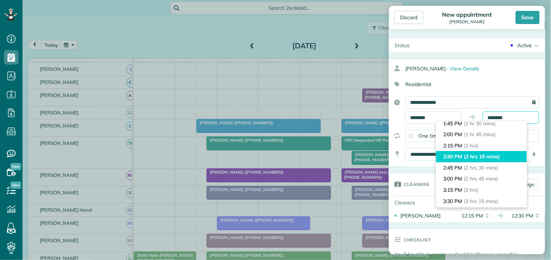
scroll to position [81, 0]
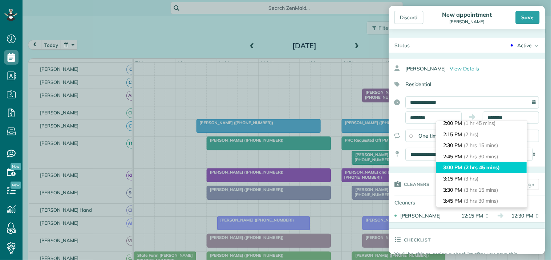
type input "*******"
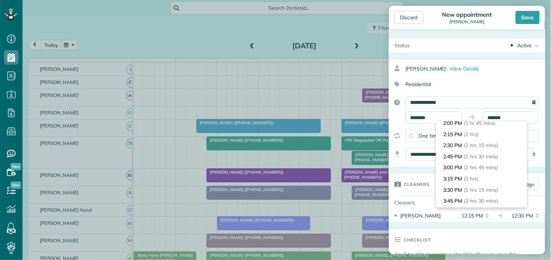
click at [468, 167] on span "(2 hrs 45 mins)" at bounding box center [481, 167] width 34 height 7
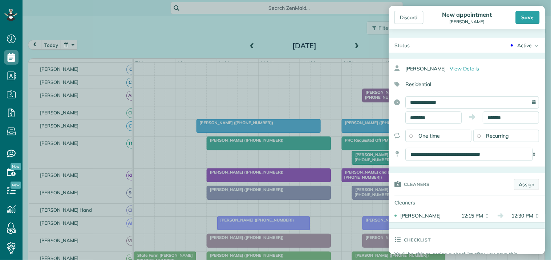
click at [522, 183] on link "Assign" at bounding box center [527, 184] width 25 height 11
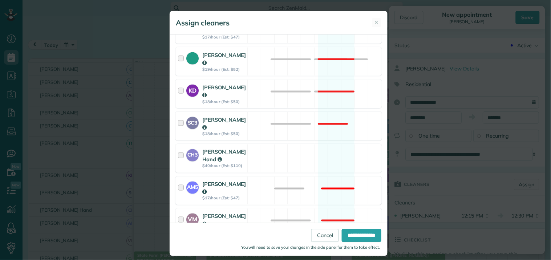
scroll to position [242, 0]
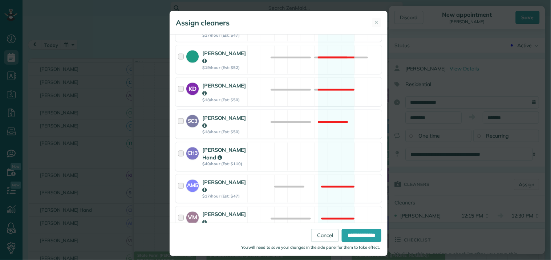
click at [334, 142] on div "CH3 Cortney Hand $40/hour (Est: $110) Available" at bounding box center [279, 156] width 206 height 29
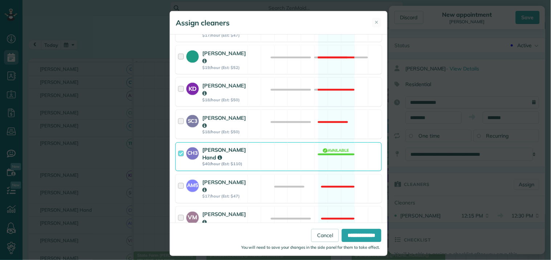
scroll to position [362, 0]
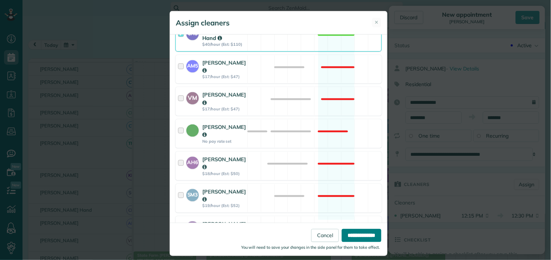
click at [353, 237] on input "**********" at bounding box center [362, 235] width 40 height 13
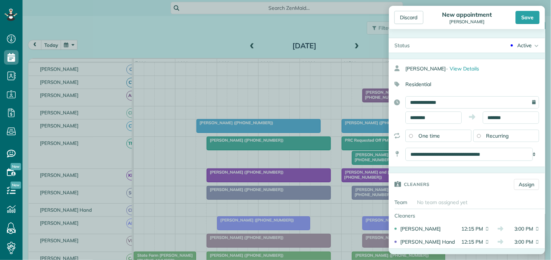
scroll to position [202, 0]
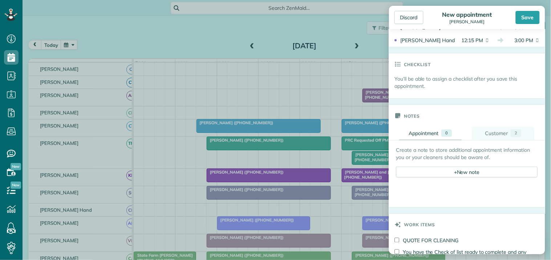
click at [496, 130] on div "Customer" at bounding box center [497, 134] width 23 height 8
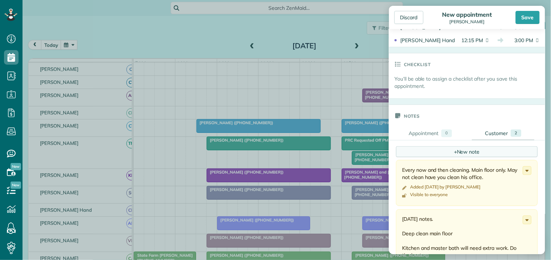
click at [462, 153] on div "+ New note" at bounding box center [467, 151] width 142 height 11
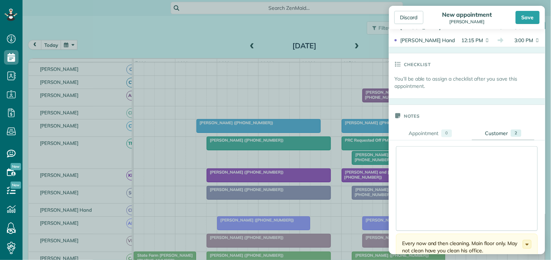
click at [412, 151] on div at bounding box center [467, 189] width 141 height 84
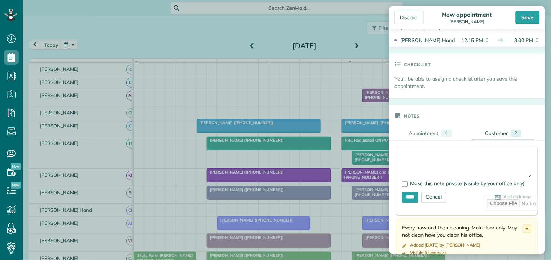
click at [415, 153] on textarea at bounding box center [467, 164] width 130 height 25
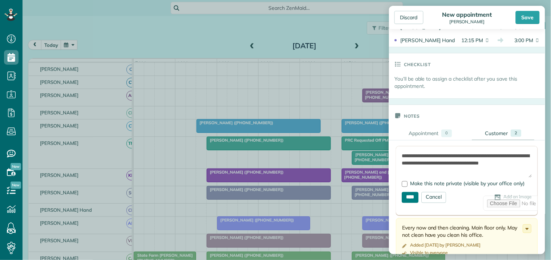
type textarea "**********"
click at [408, 200] on input "****" at bounding box center [410, 197] width 17 height 11
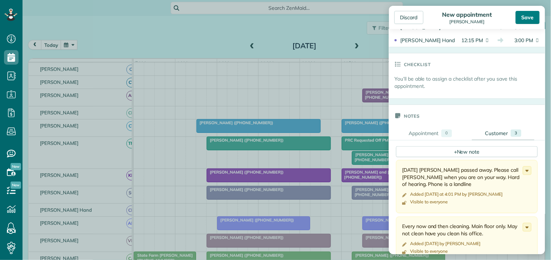
click at [531, 19] on div "Save" at bounding box center [528, 17] width 24 height 13
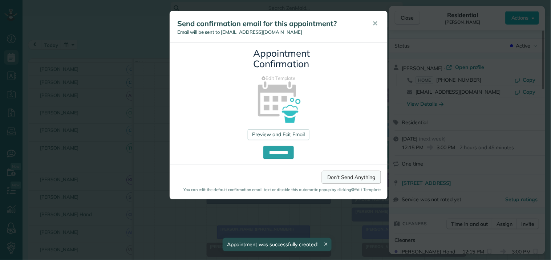
click at [354, 177] on link "Don't Send Anything" at bounding box center [351, 177] width 59 height 13
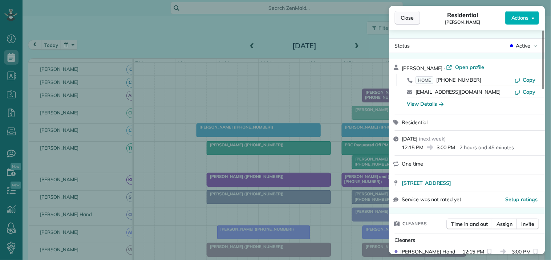
click at [408, 17] on span "Close" at bounding box center [407, 17] width 13 height 7
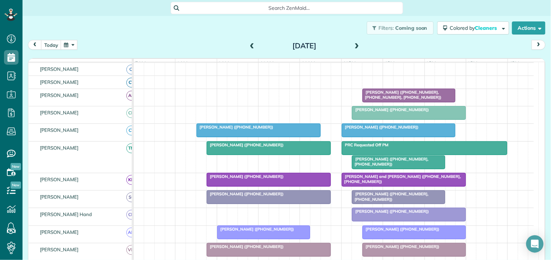
click at [396, 167] on div "[PERSON_NAME] ([PHONE_NUMBER], [PHONE_NUMBER])" at bounding box center [398, 162] width 89 height 11
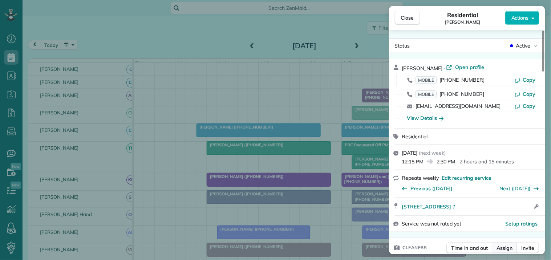
click at [509, 249] on span "Assign" at bounding box center [505, 248] width 16 height 7
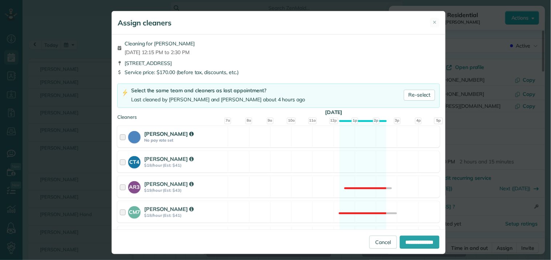
click at [359, 133] on div "Cat Jacobson No pay rate set Available" at bounding box center [278, 136] width 323 height 21
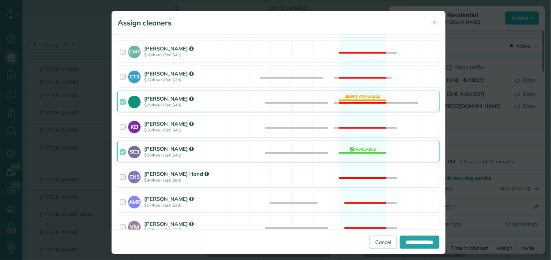
scroll to position [202, 0]
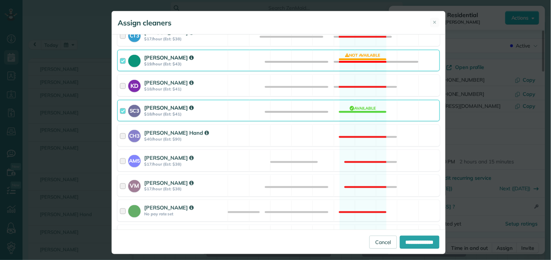
click at [355, 59] on div "Tamara Mitchell $19/hour (Est: $43) Not available" at bounding box center [278, 60] width 323 height 21
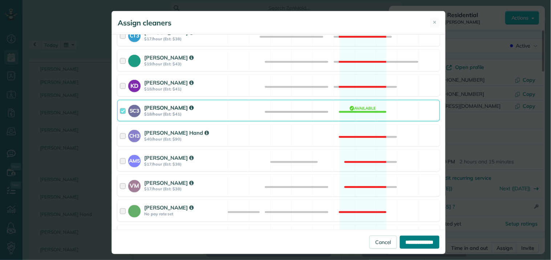
click at [411, 241] on input "**********" at bounding box center [420, 242] width 40 height 13
type input "**********"
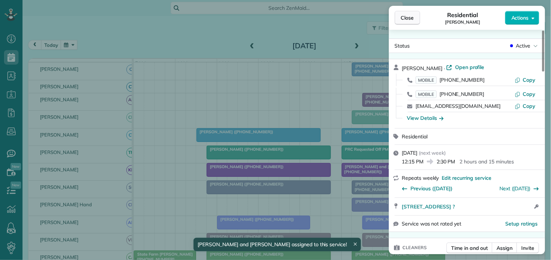
click at [410, 16] on span "Close" at bounding box center [407, 17] width 13 height 7
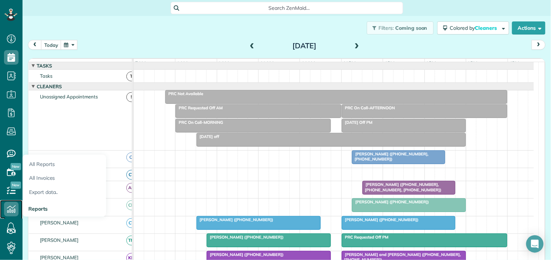
click at [10, 208] on icon at bounding box center [11, 209] width 15 height 15
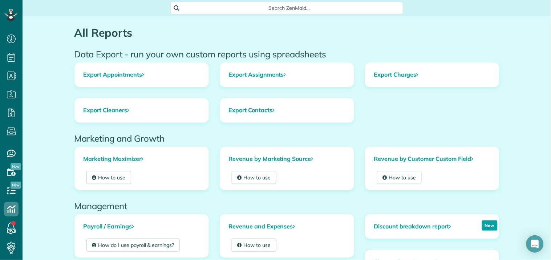
scroll to position [241, 0]
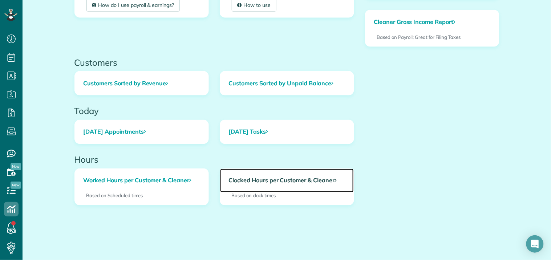
click at [293, 180] on link "Clocked Hours per Customer & Cleaner" at bounding box center [287, 181] width 134 height 24
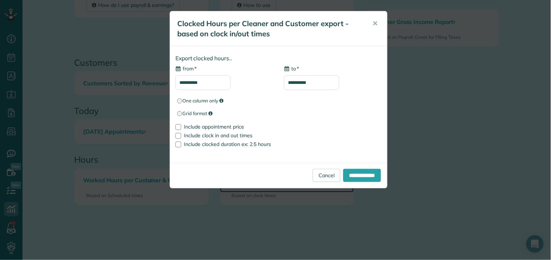
type input "**********"
click at [204, 82] on input "**********" at bounding box center [203, 82] width 55 height 15
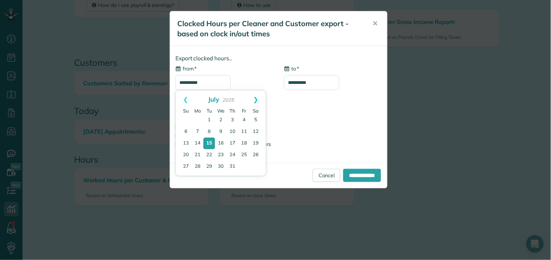
click at [257, 99] on link "Next" at bounding box center [256, 99] width 20 height 18
click at [230, 143] on link "14" at bounding box center [233, 143] width 10 height 10
type input "**********"
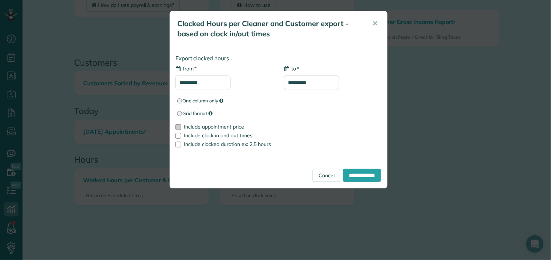
click at [179, 129] on div at bounding box center [179, 127] width 6 height 6
click at [364, 178] on input "**********" at bounding box center [362, 175] width 38 height 13
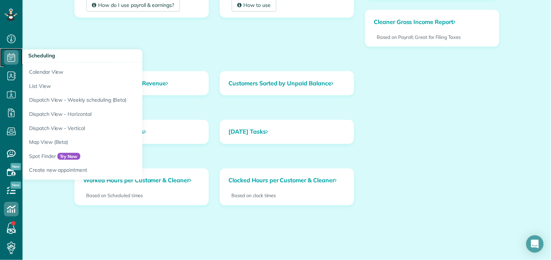
click at [11, 56] on icon at bounding box center [11, 57] width 15 height 15
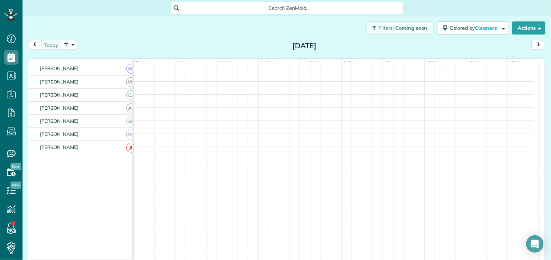
scroll to position [237, 0]
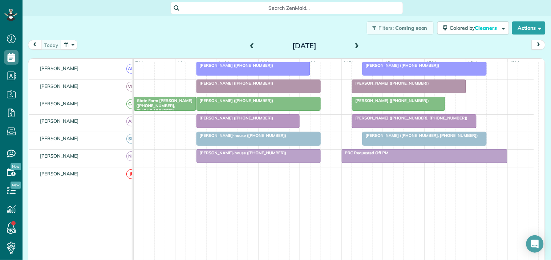
click at [158, 108] on span "State Farm [PERSON_NAME] ([PHONE_NUMBER], [PHONE_NUMBER])" at bounding box center [162, 106] width 59 height 16
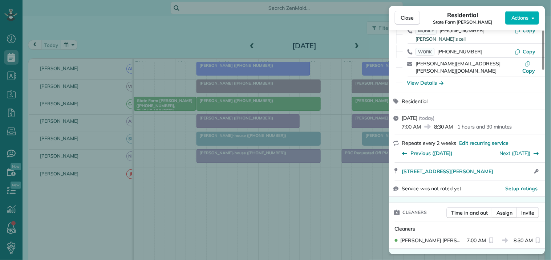
scroll to position [84, 0]
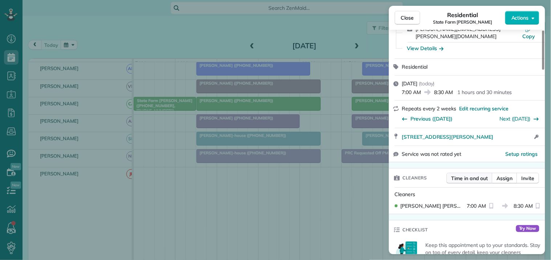
click at [468, 173] on button "Time in and out" at bounding box center [470, 178] width 46 height 11
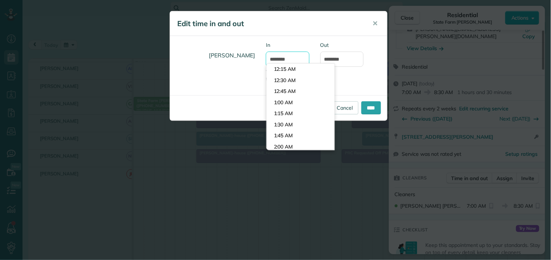
click at [285, 57] on input "*******" at bounding box center [288, 59] width 44 height 15
type input "*******"
click at [285, 78] on body "Dashboard Scheduling Calendar View List View Dispatch View - Weekly scheduling …" at bounding box center [275, 130] width 551 height 260
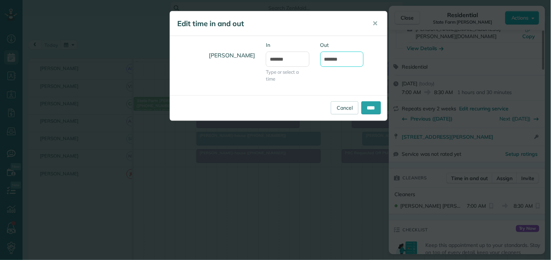
click at [342, 59] on input "*******" at bounding box center [343, 59] width 44 height 15
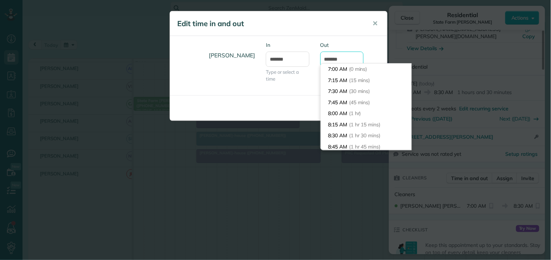
scroll to position [55, 0]
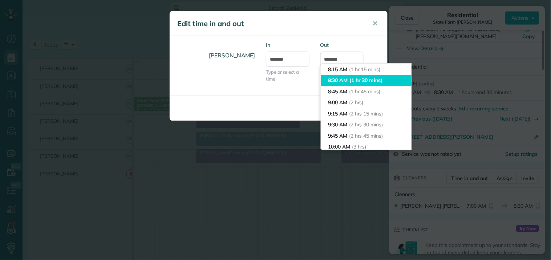
click at [343, 79] on li "8:30 AM (1 hr 30 mins)" at bounding box center [366, 80] width 91 height 11
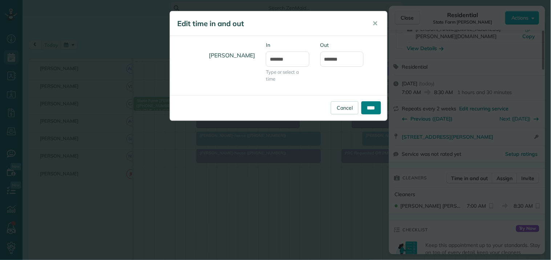
click at [371, 107] on input "****" at bounding box center [372, 107] width 20 height 13
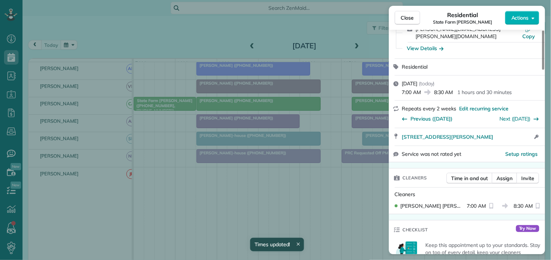
click at [448, 202] on div "Catherine Altman" at bounding box center [431, 205] width 72 height 7
click at [469, 179] on span "Time in and out" at bounding box center [470, 178] width 37 height 7
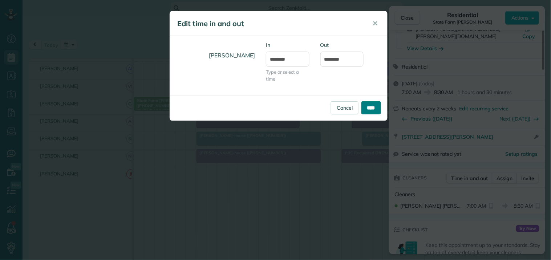
click at [371, 107] on input "****" at bounding box center [372, 107] width 20 height 13
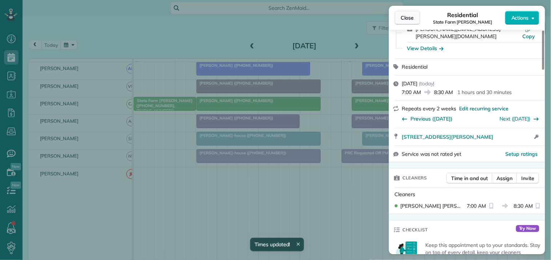
click at [411, 15] on span "Close" at bounding box center [407, 17] width 13 height 7
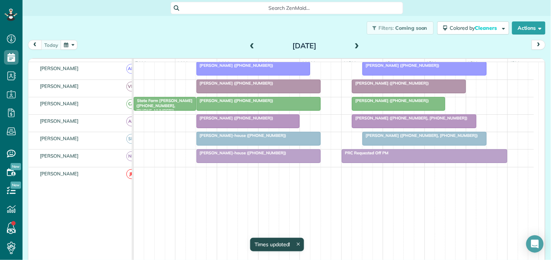
scroll to position [116, 0]
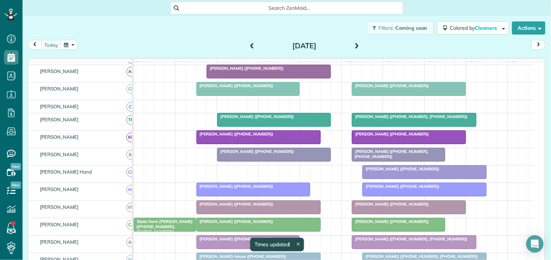
click at [270, 126] on div at bounding box center [274, 119] width 113 height 13
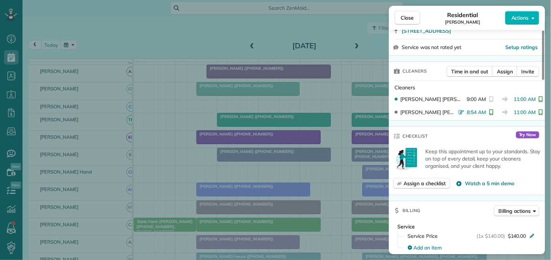
scroll to position [163, 0]
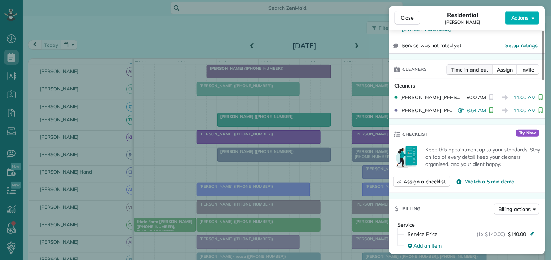
click at [462, 69] on span "Time in and out" at bounding box center [470, 69] width 37 height 7
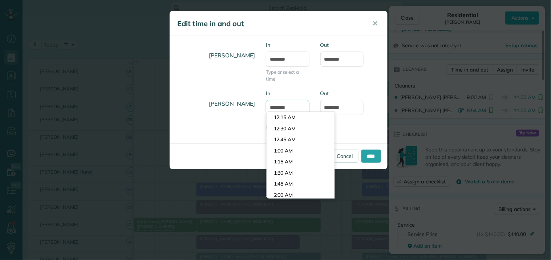
click at [301, 105] on input "*******" at bounding box center [288, 107] width 44 height 15
type input "*******"
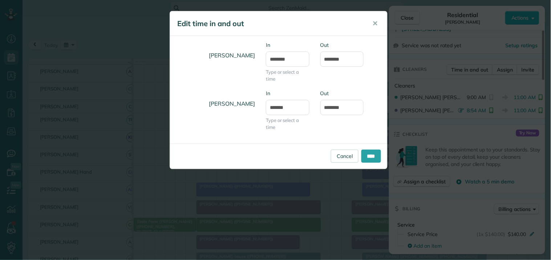
click at [279, 126] on body "Dashboard Scheduling Calendar View List View Dispatch View - Weekly scheduling …" at bounding box center [275, 130] width 551 height 260
click at [373, 156] on input "****" at bounding box center [372, 156] width 20 height 13
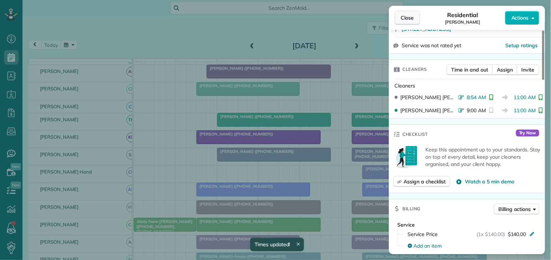
click at [408, 19] on span "Close" at bounding box center [407, 17] width 13 height 7
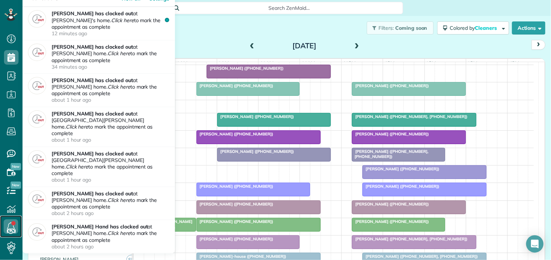
click at [13, 227] on icon at bounding box center [11, 227] width 15 height 15
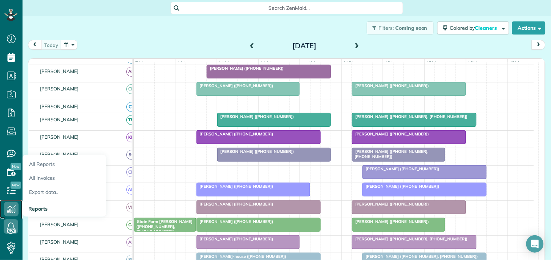
click at [10, 203] on icon at bounding box center [11, 209] width 15 height 15
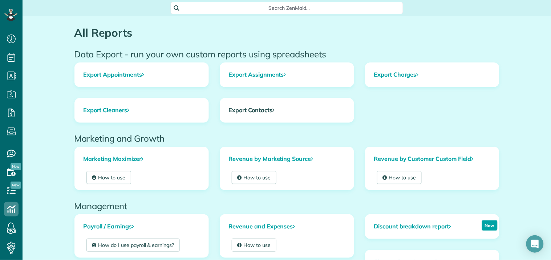
scroll to position [241, 0]
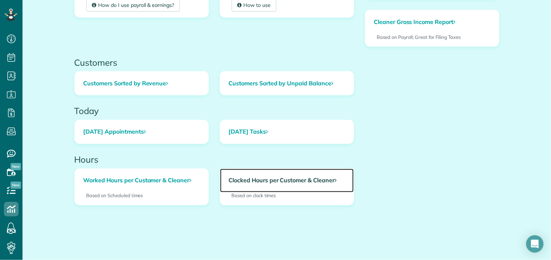
click at [262, 179] on link "Clocked Hours per Customer & Cleaner" at bounding box center [287, 181] width 134 height 24
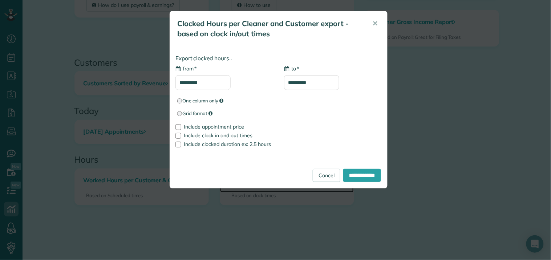
type input "**********"
click at [202, 82] on input "**********" at bounding box center [203, 82] width 55 height 15
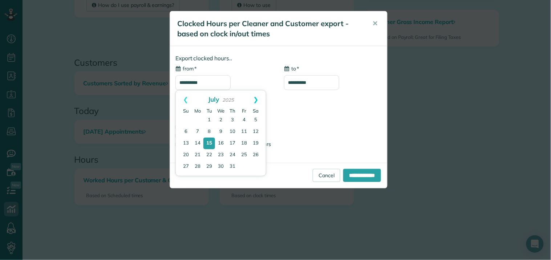
click at [254, 99] on link "Next" at bounding box center [256, 99] width 20 height 18
click at [234, 142] on link "14" at bounding box center [233, 143] width 10 height 10
type input "**********"
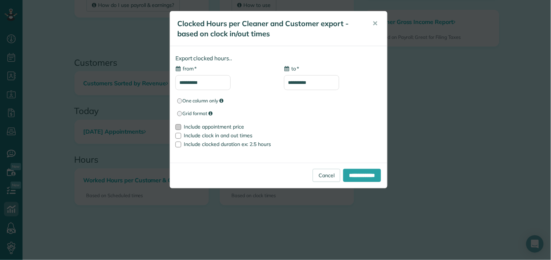
click at [178, 127] on div at bounding box center [179, 127] width 6 height 6
click at [357, 177] on input "**********" at bounding box center [362, 175] width 38 height 13
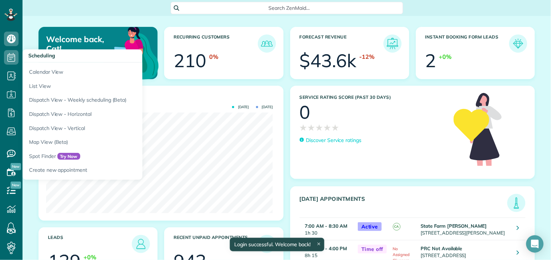
scroll to position [101, 227]
click at [8, 56] on use at bounding box center [12, 57] width 8 height 9
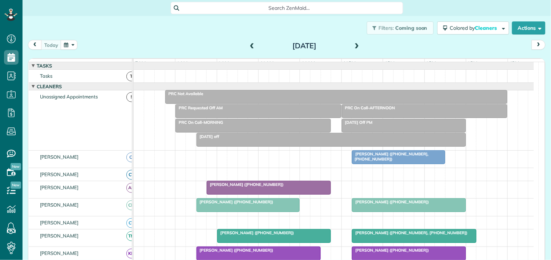
scroll to position [3, 3]
click at [354, 45] on span at bounding box center [357, 46] width 8 height 7
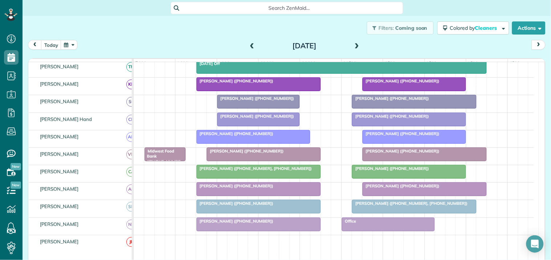
scroll to position [161, 0]
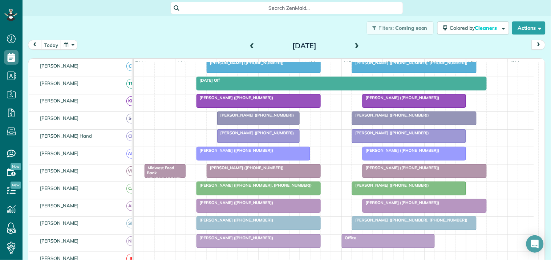
click at [252, 107] on div at bounding box center [259, 100] width 124 height 13
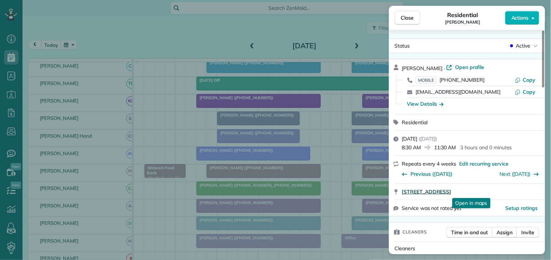
click at [452, 191] on span "[STREET_ADDRESS]" at bounding box center [426, 191] width 49 height 7
click at [411, 17] on span "Close" at bounding box center [407, 17] width 13 height 7
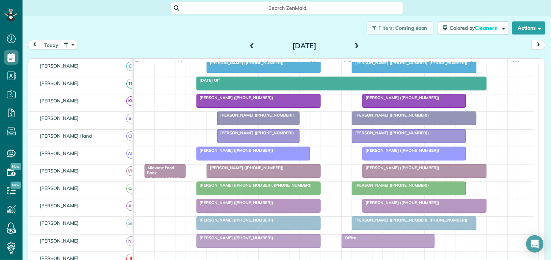
click at [332, 103] on div "[PERSON_NAME] ([PHONE_NUMBER]) [PERSON_NAME] ([PHONE_NUMBER])" at bounding box center [334, 102] width 400 height 17
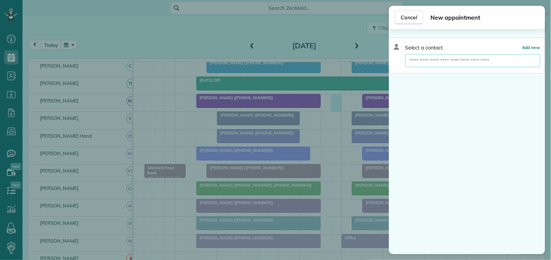
click at [421, 62] on input "text" at bounding box center [473, 60] width 135 height 13
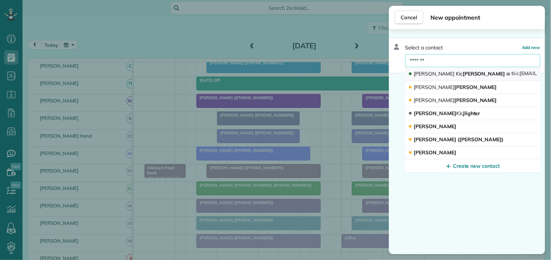
type input "*******"
click at [440, 76] on span "[PERSON_NAME] [PERSON_NAME]" at bounding box center [459, 74] width 91 height 7
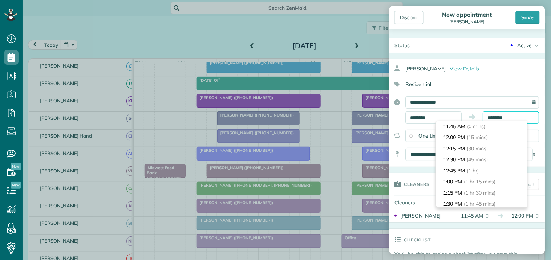
click at [509, 117] on input "********" at bounding box center [511, 118] width 56 height 12
type input "********"
click at [467, 160] on li "12:30 PM (45 mins)" at bounding box center [481, 159] width 91 height 11
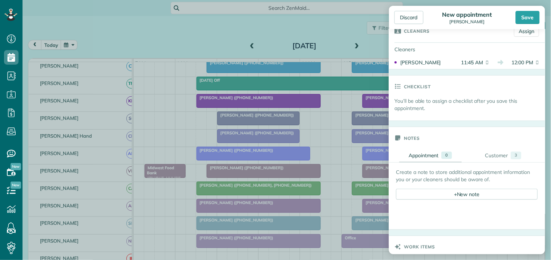
scroll to position [202, 0]
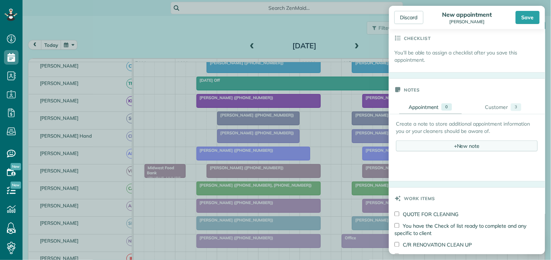
click at [480, 148] on div "+ New note" at bounding box center [467, 146] width 142 height 11
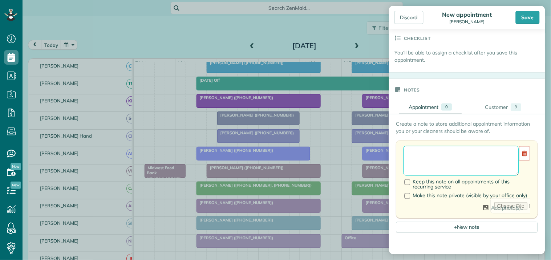
click at [435, 152] on textarea at bounding box center [462, 161] width 116 height 30
type textarea "**********"
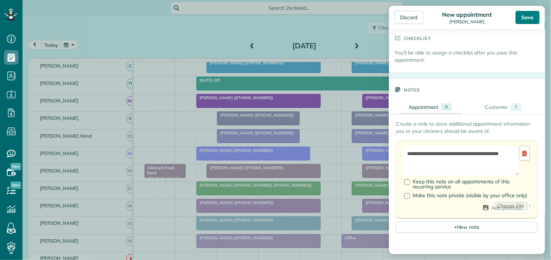
click at [532, 17] on div "Save" at bounding box center [528, 17] width 24 height 13
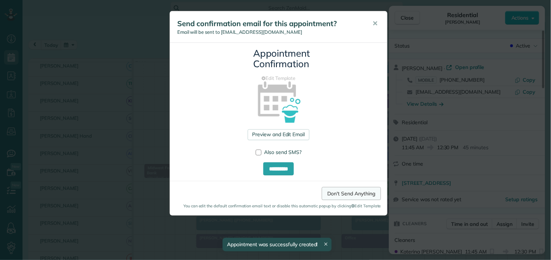
click at [357, 191] on link "Don't Send Anything" at bounding box center [351, 193] width 59 height 13
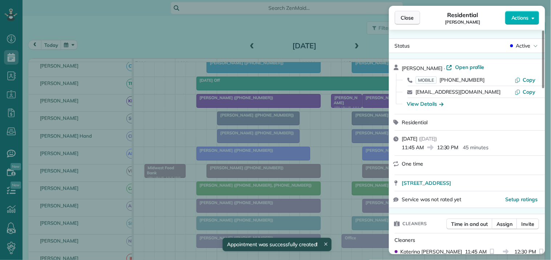
click at [408, 23] on button "Close" at bounding box center [407, 18] width 25 height 14
